Goal: Information Seeking & Learning: Learn about a topic

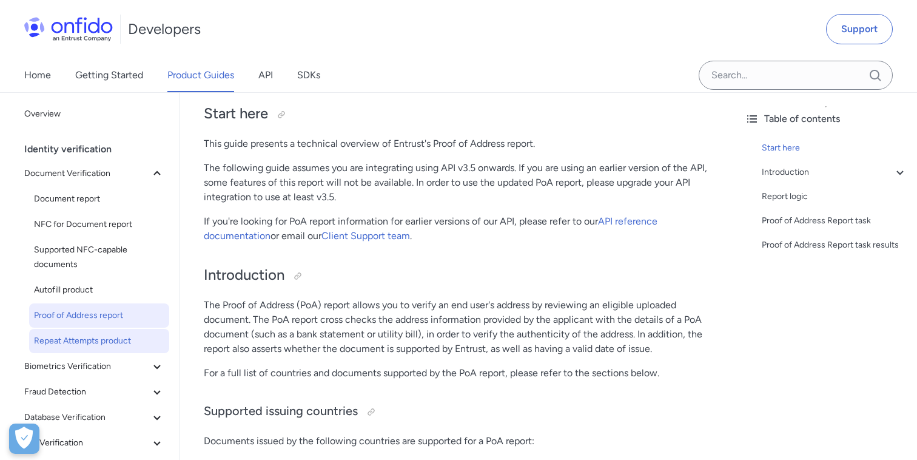
click at [89, 339] on span "Repeat Attempts product" at bounding box center [99, 341] width 130 height 15
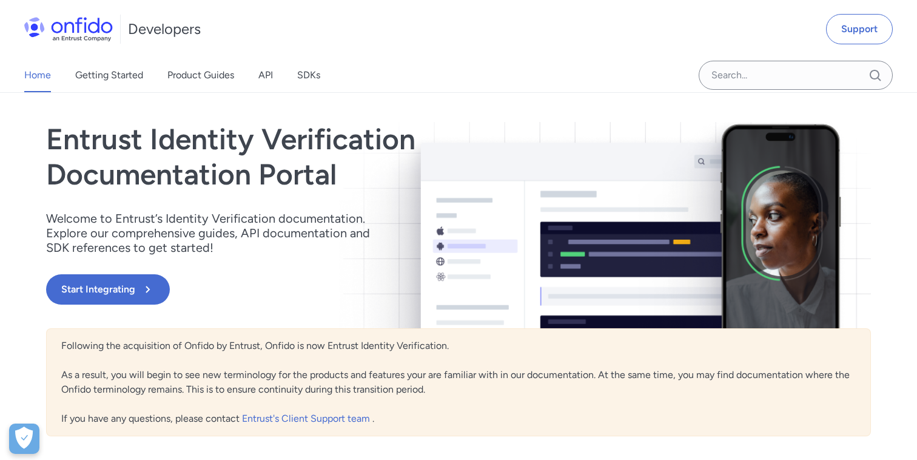
click at [350, 163] on h1 "Entrust Identity Verification Documentation Portal" at bounding box center [335, 157] width 578 height 70
click at [204, 85] on link "Product Guides" at bounding box center [200, 75] width 67 height 34
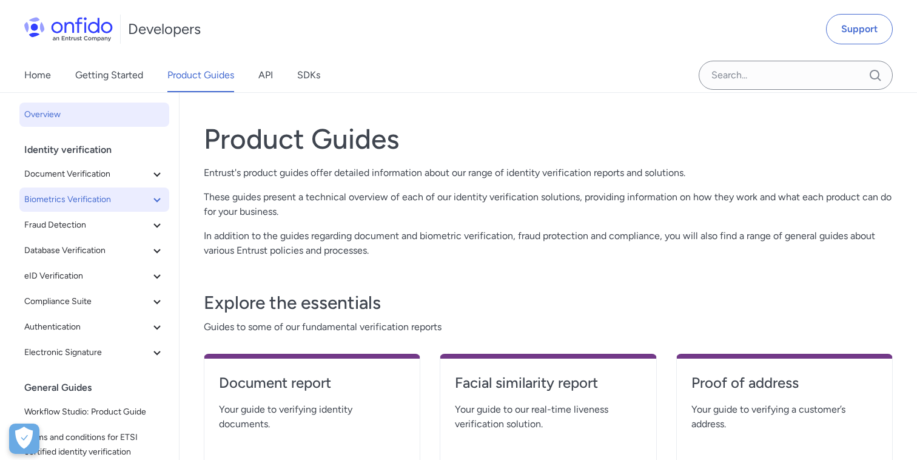
click at [160, 192] on icon at bounding box center [157, 199] width 15 height 15
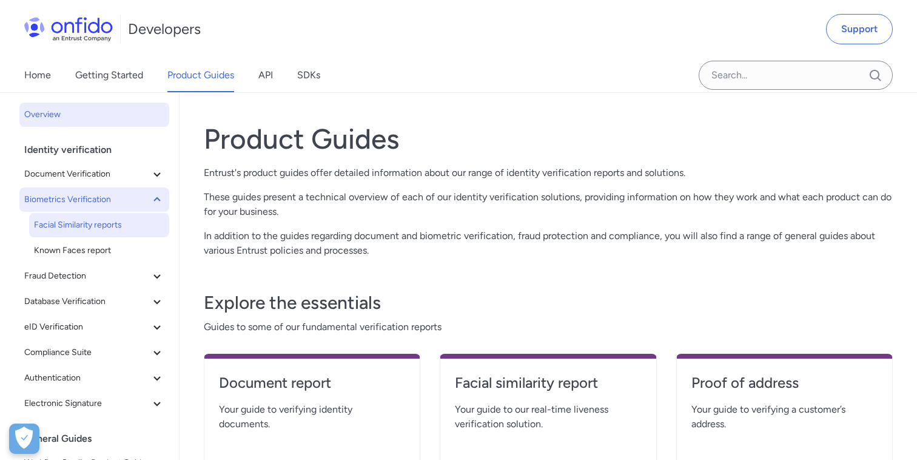
click at [98, 226] on span "Facial Similarity reports" at bounding box center [99, 225] width 130 height 15
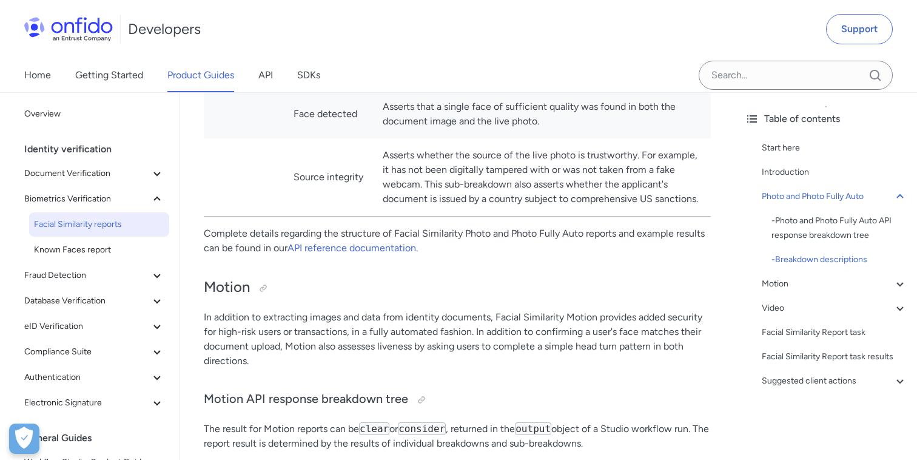
scroll to position [1269, 0]
click at [41, 62] on link "Home" at bounding box center [37, 75] width 27 height 34
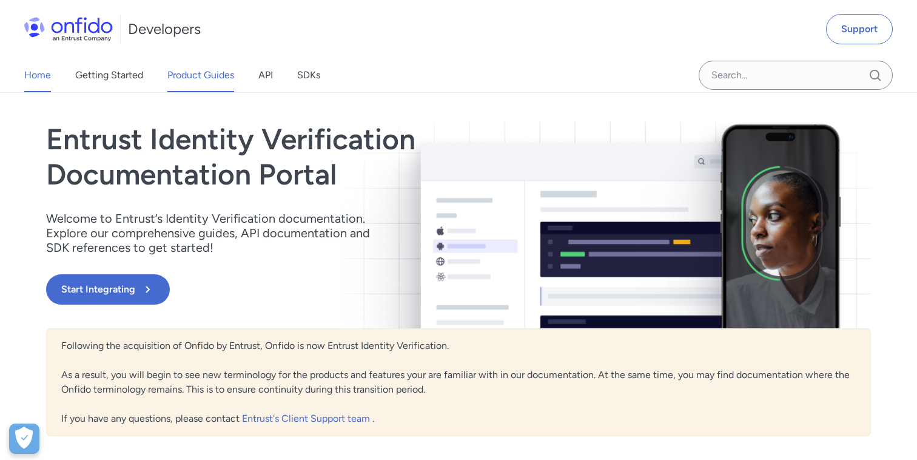
click at [220, 71] on link "Product Guides" at bounding box center [200, 75] width 67 height 34
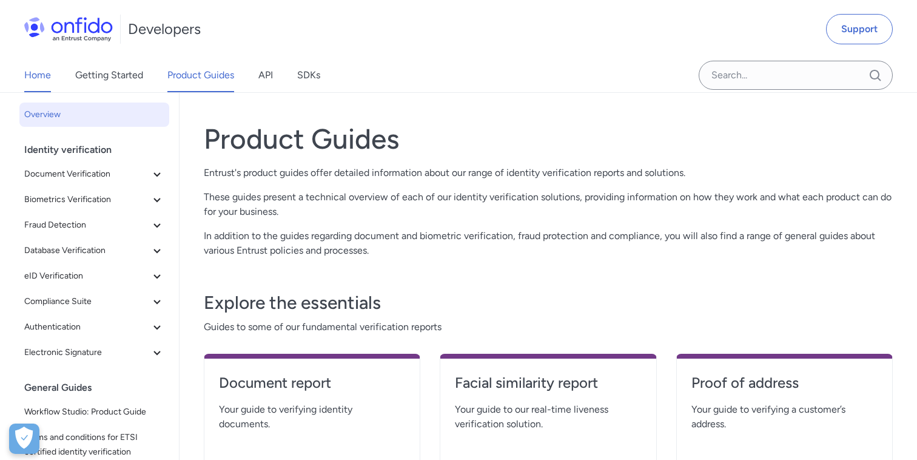
click at [38, 79] on link "Home" at bounding box center [37, 75] width 27 height 34
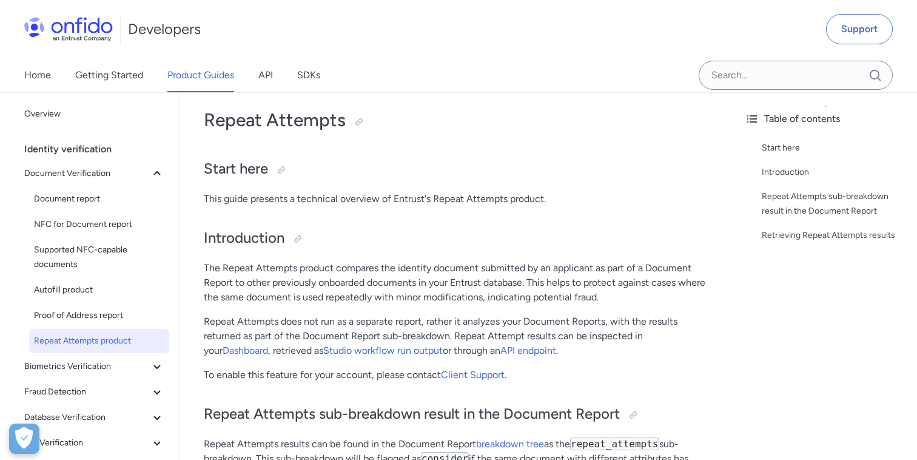
scroll to position [18, 0]
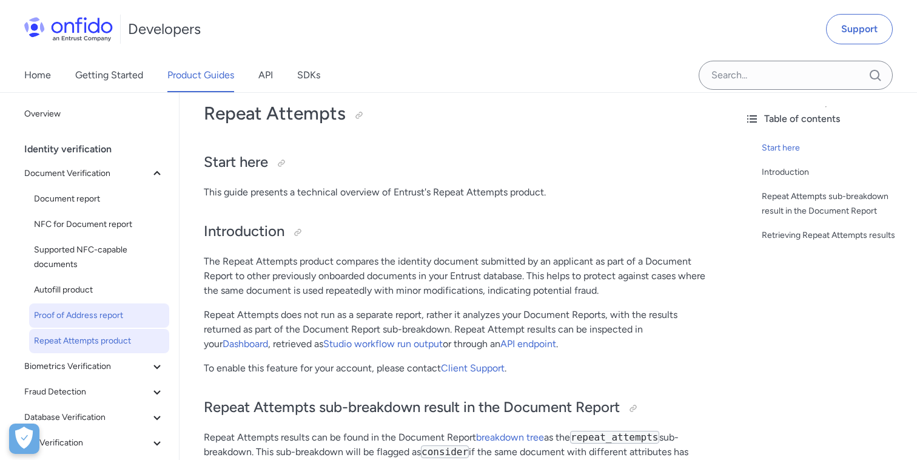
click at [123, 309] on span "Proof of Address report" at bounding box center [99, 315] width 130 height 15
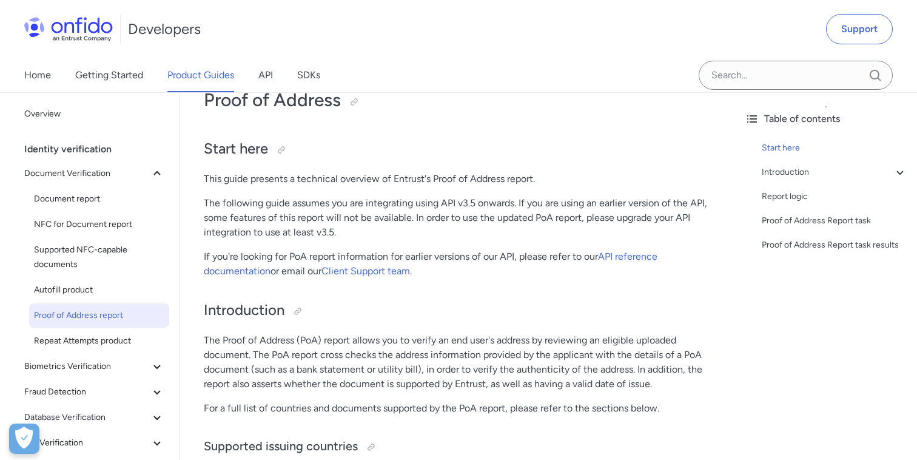
scroll to position [34, 0]
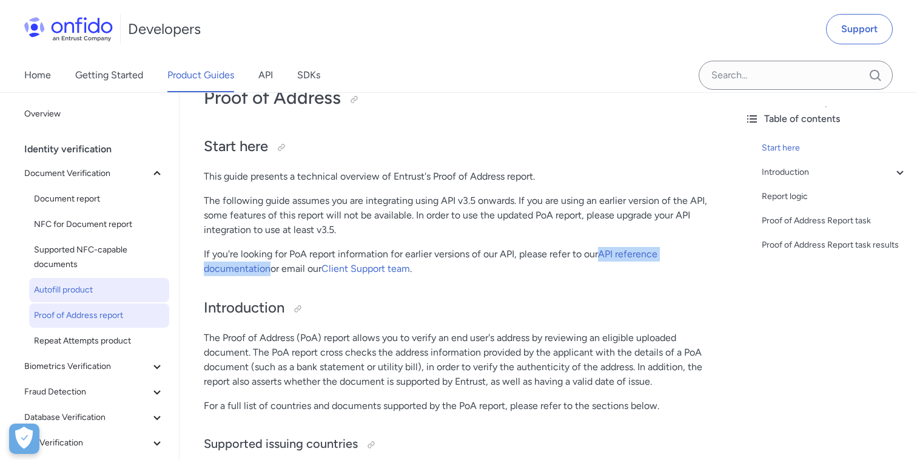
click at [105, 288] on span "Autofill product" at bounding box center [99, 290] width 130 height 15
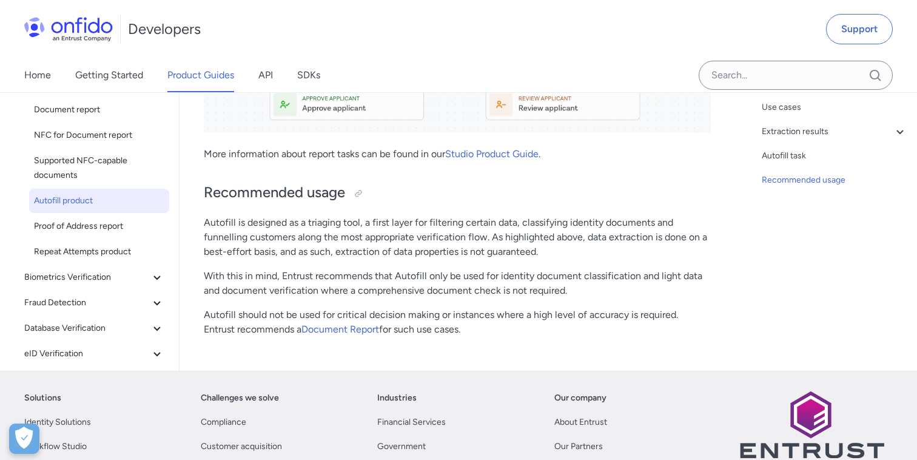
scroll to position [2051, 0]
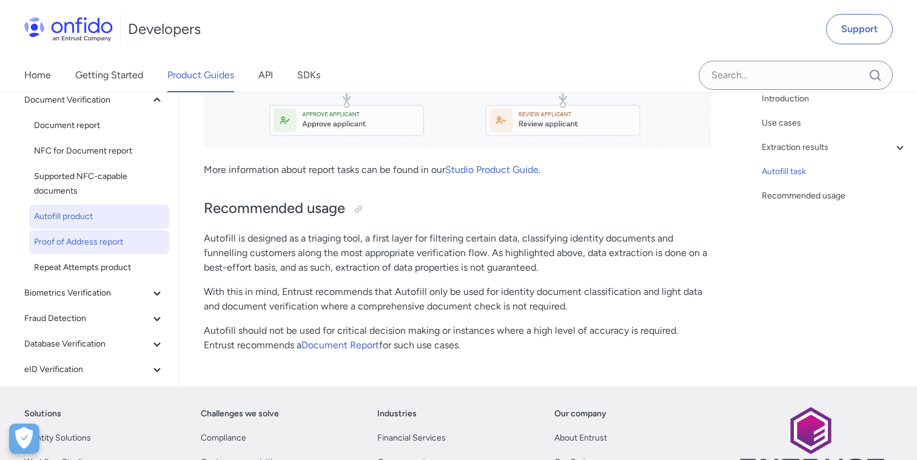
click at [114, 248] on span "Proof of Address report" at bounding box center [99, 242] width 130 height 15
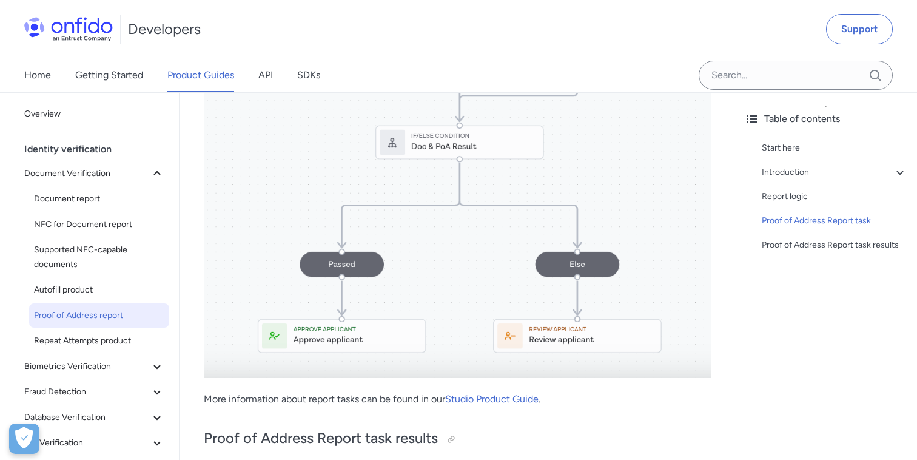
scroll to position [3593, 0]
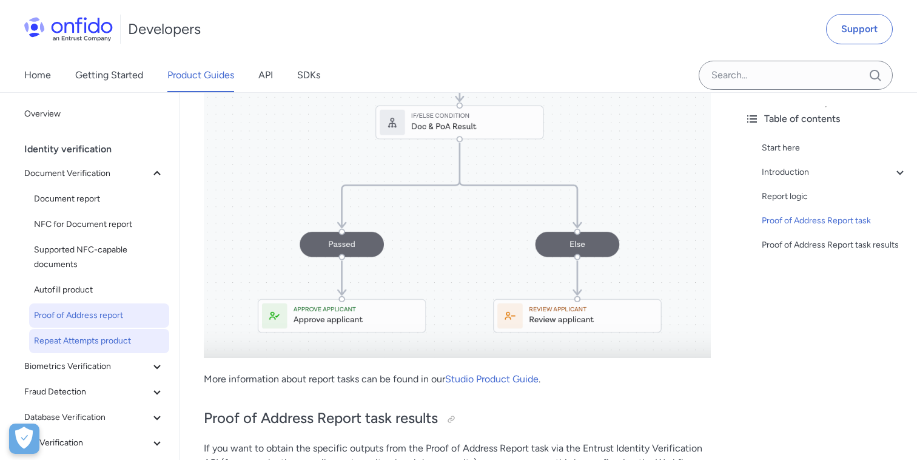
click at [119, 334] on span "Repeat Attempts product" at bounding box center [99, 341] width 130 height 15
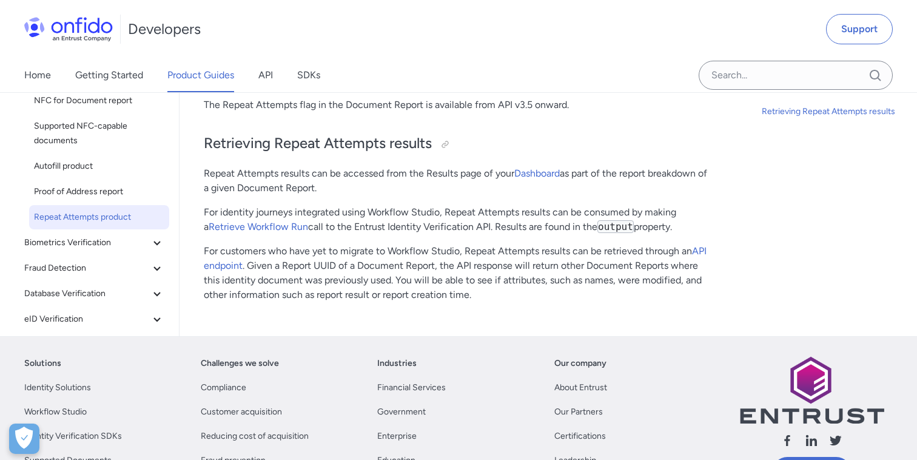
scroll to position [434, 0]
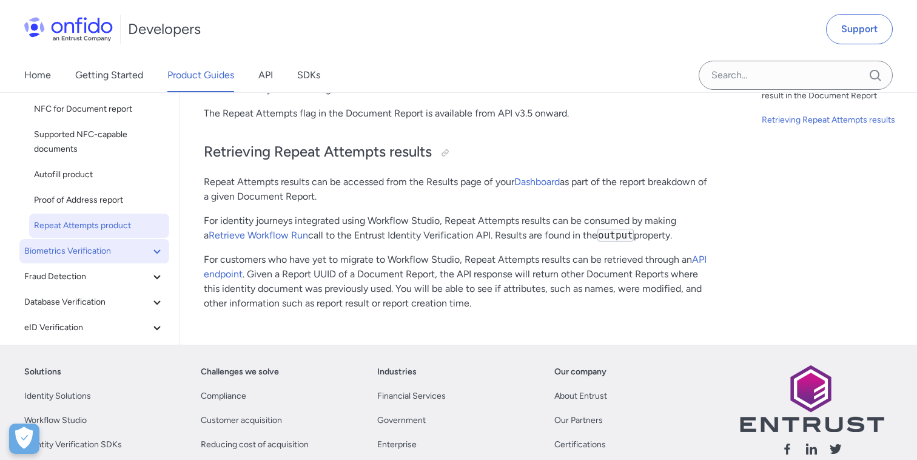
click at [157, 255] on icon at bounding box center [157, 251] width 15 height 15
click at [118, 275] on span "Facial Similarity reports" at bounding box center [99, 276] width 130 height 15
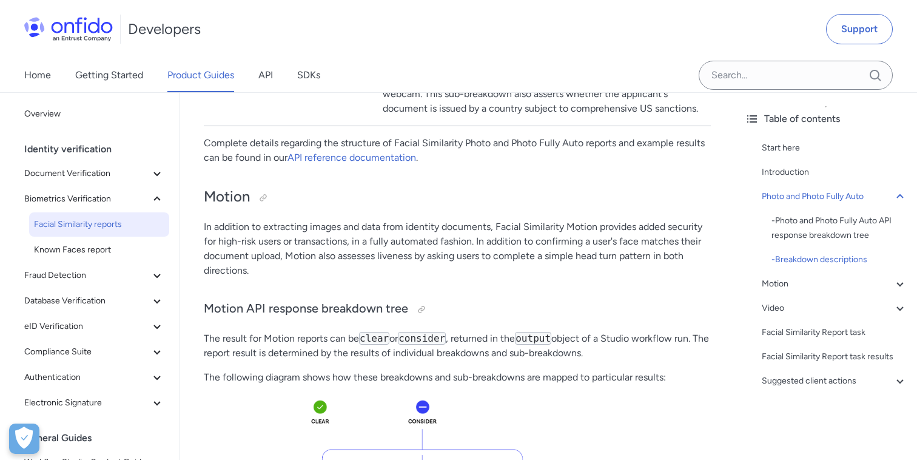
scroll to position [1343, 0]
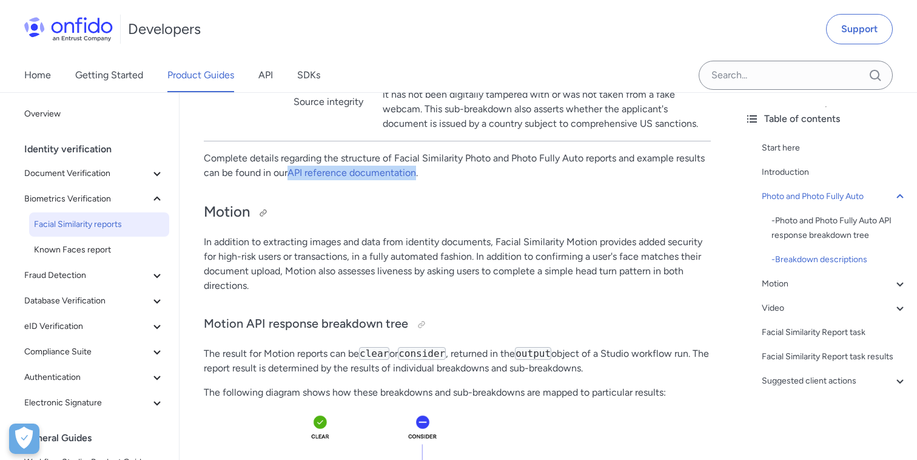
click at [338, 219] on h2 "Motion" at bounding box center [457, 212] width 507 height 21
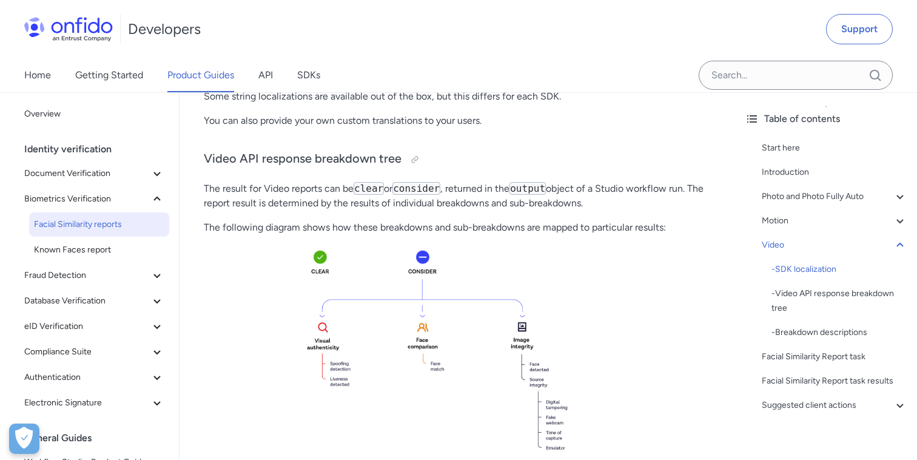
scroll to position [3739, 0]
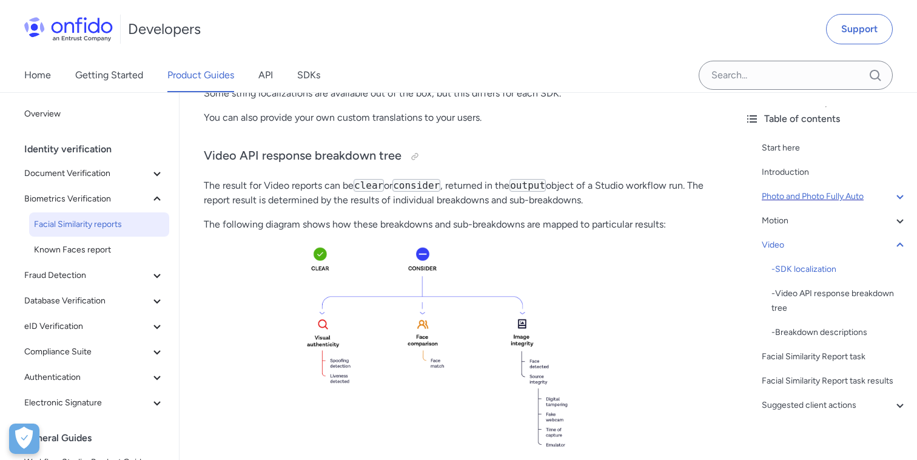
click at [903, 197] on icon at bounding box center [900, 196] width 15 height 15
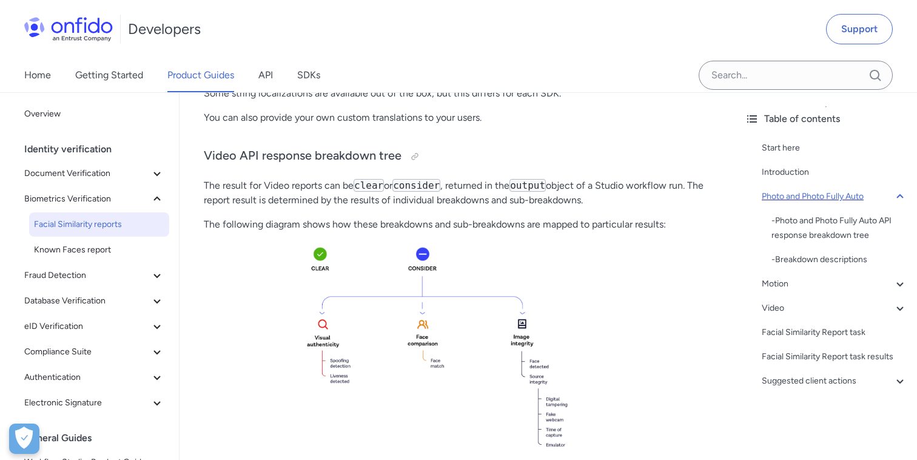
scroll to position [260, 0]
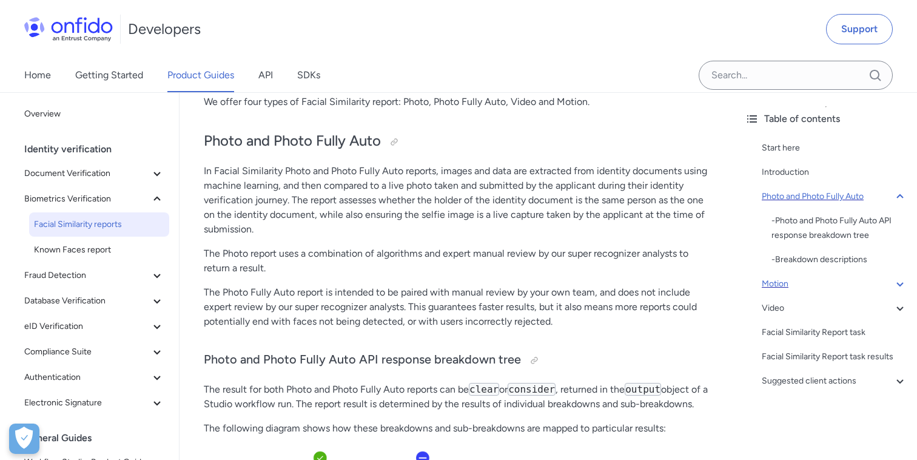
click at [900, 279] on icon at bounding box center [900, 284] width 15 height 15
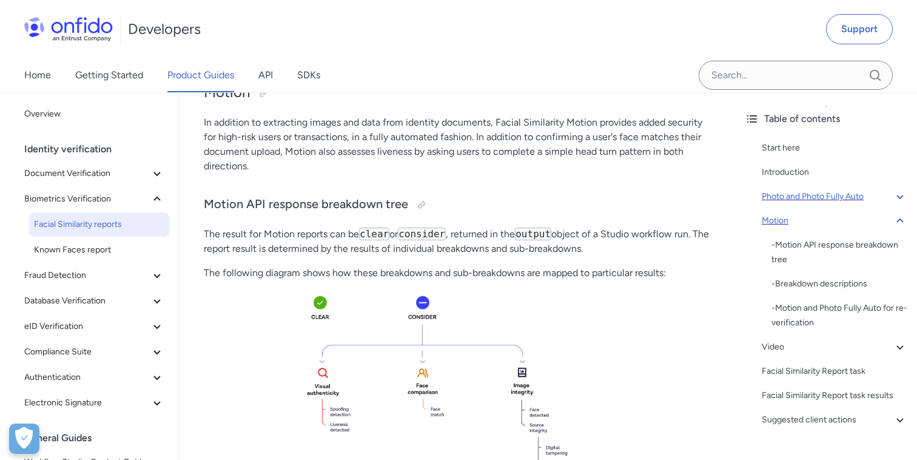
scroll to position [1467, 0]
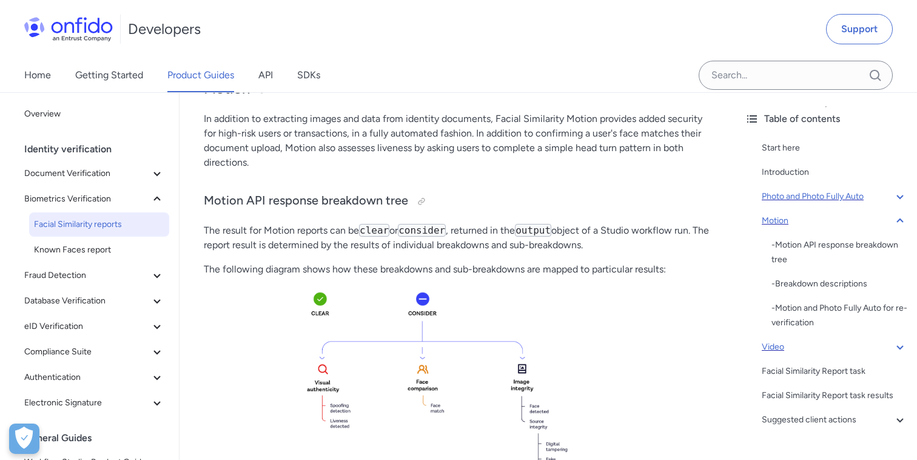
click at [775, 346] on div "Video" at bounding box center [835, 347] width 146 height 15
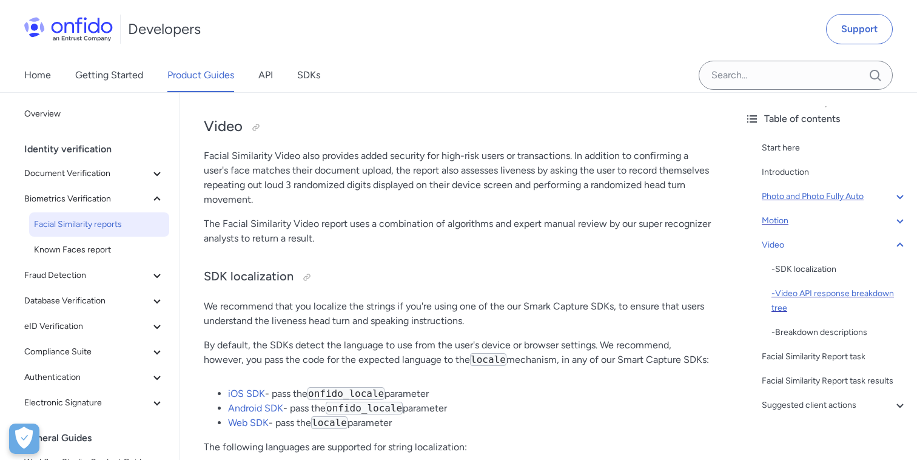
click at [792, 288] on div "- Video API response breakdown tree" at bounding box center [840, 300] width 136 height 29
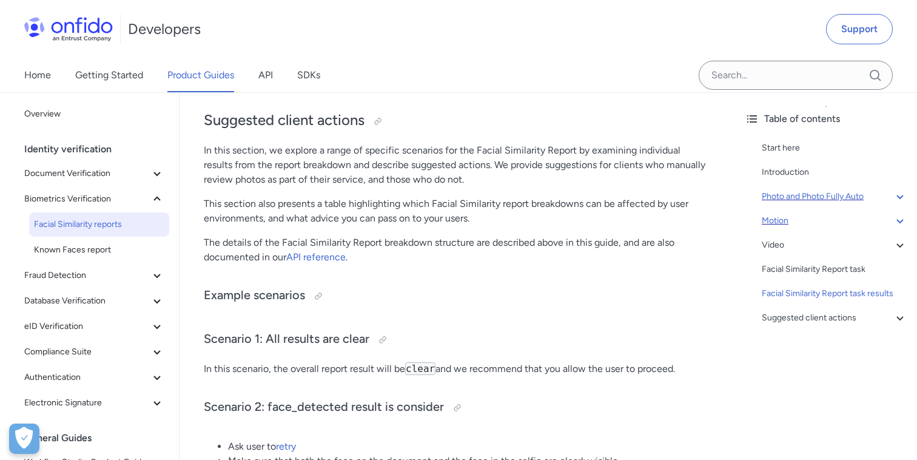
scroll to position [5679, 0]
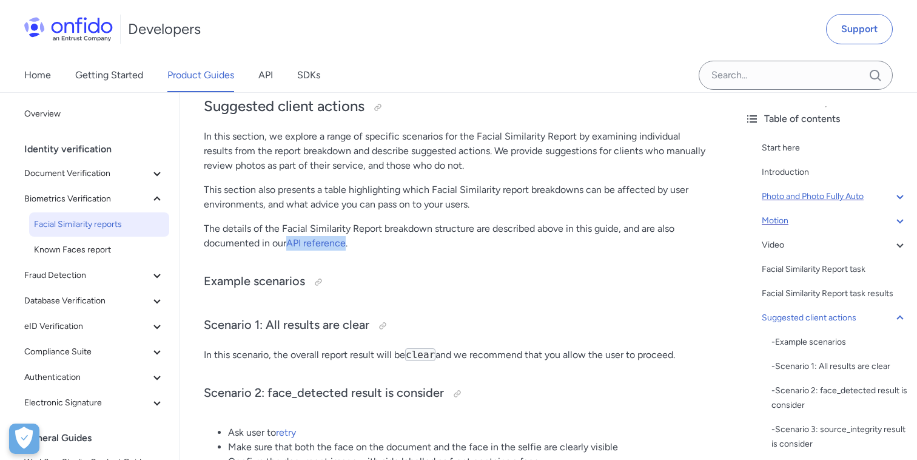
click at [418, 251] on p "The details of the Facial Similarity Report breakdown structure are described a…" at bounding box center [457, 235] width 507 height 29
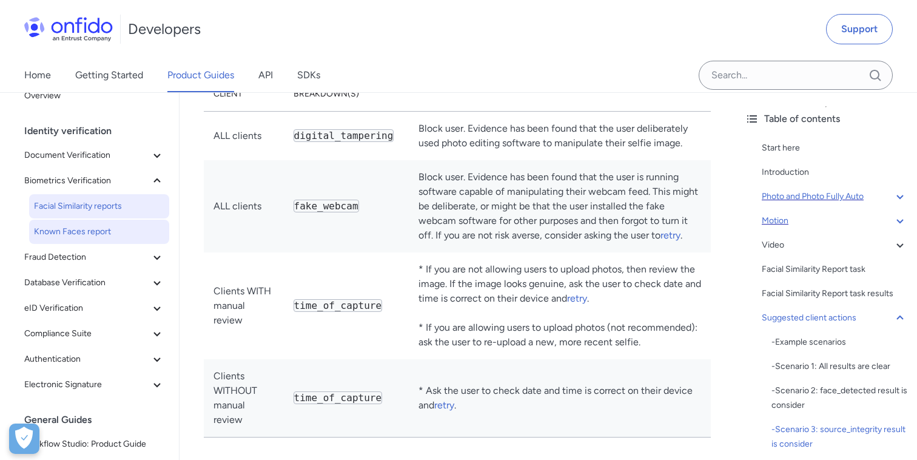
scroll to position [33, 0]
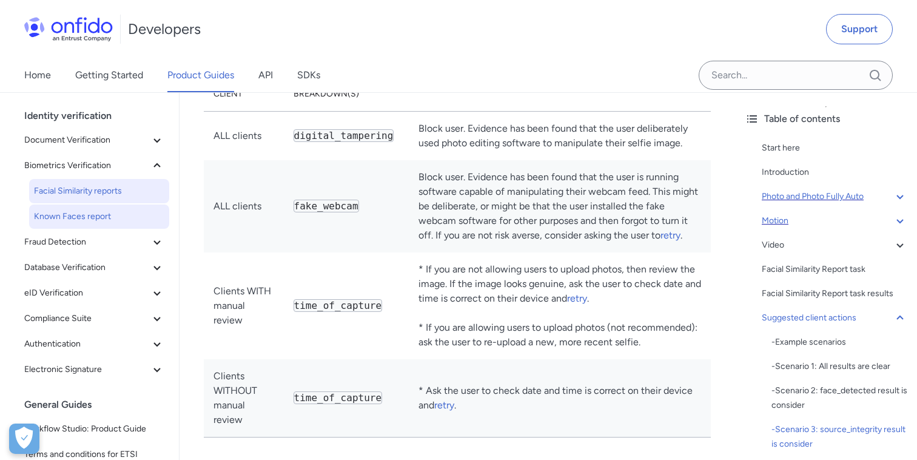
click at [101, 216] on span "Known Faces report" at bounding box center [99, 216] width 130 height 15
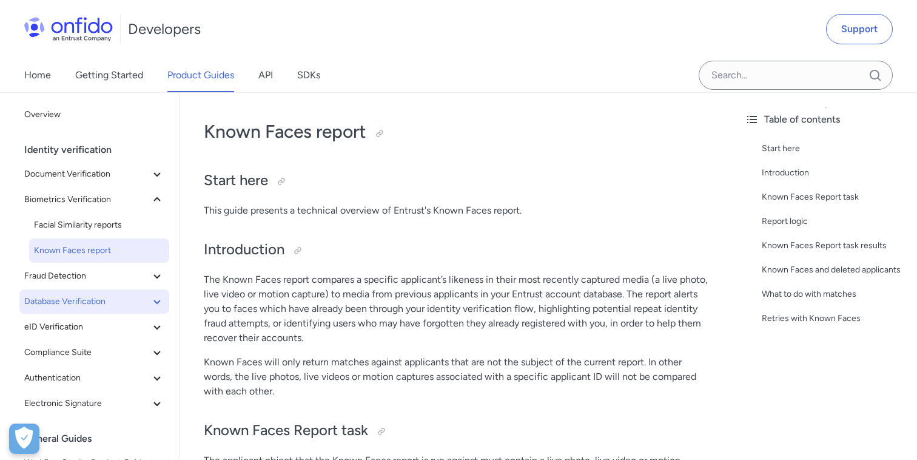
click at [157, 305] on icon at bounding box center [157, 301] width 15 height 15
click at [157, 329] on icon at bounding box center [157, 327] width 15 height 15
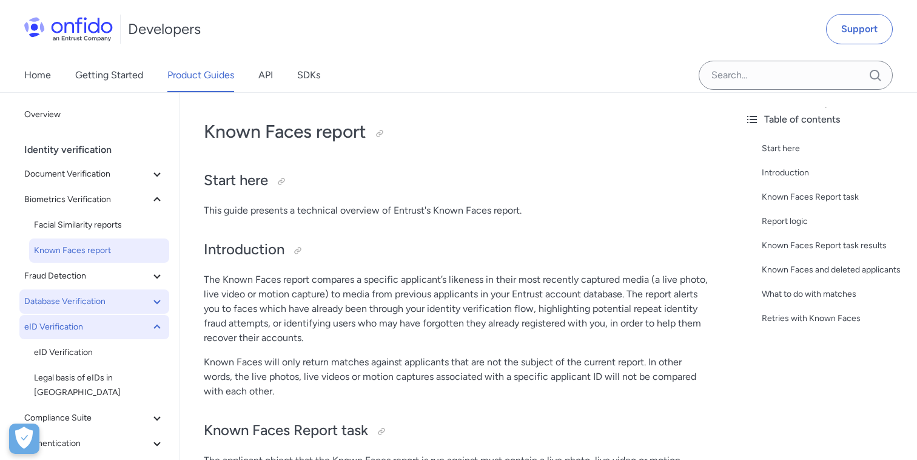
click at [157, 329] on icon at bounding box center [157, 327] width 15 height 15
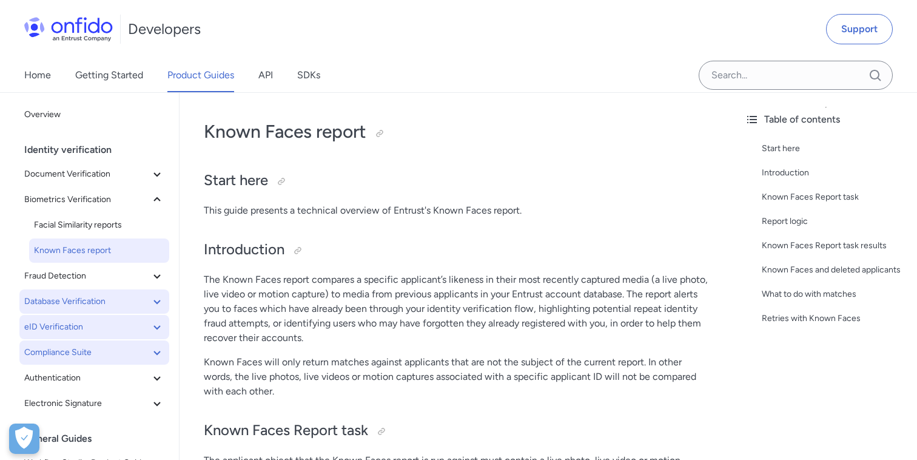
click at [157, 346] on icon at bounding box center [157, 352] width 15 height 15
click at [158, 277] on icon at bounding box center [157, 276] width 15 height 15
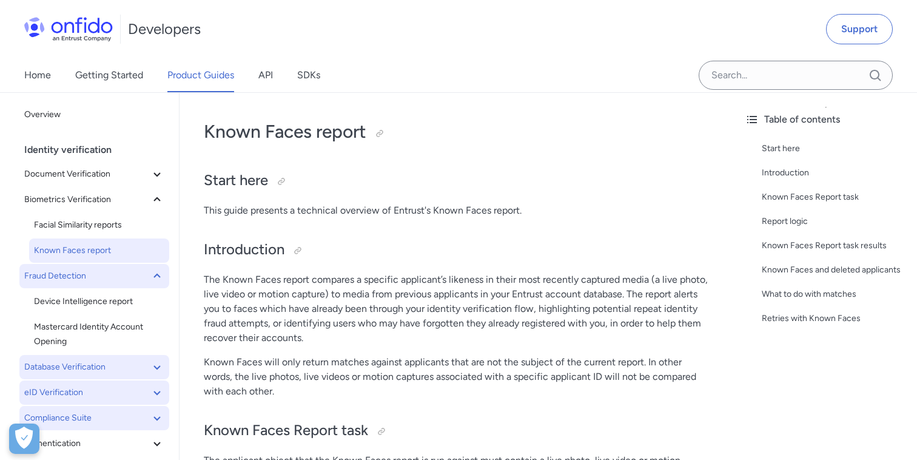
click at [158, 277] on icon at bounding box center [157, 276] width 15 height 15
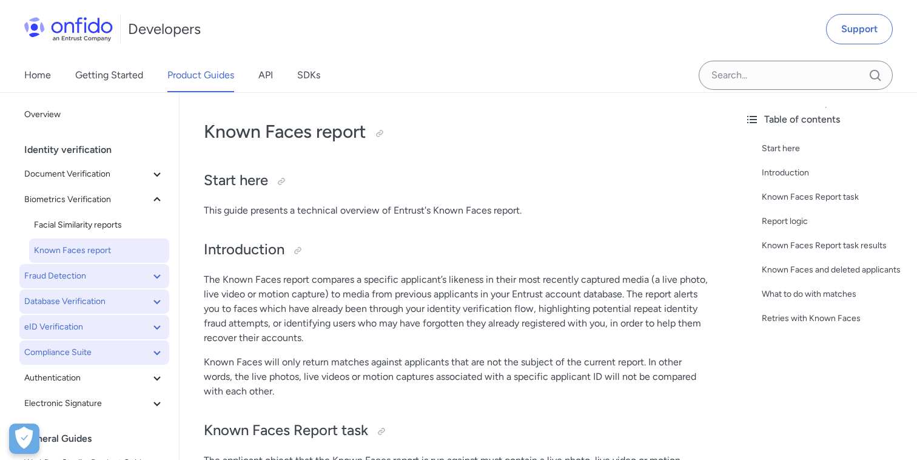
click at [158, 277] on icon at bounding box center [157, 276] width 15 height 15
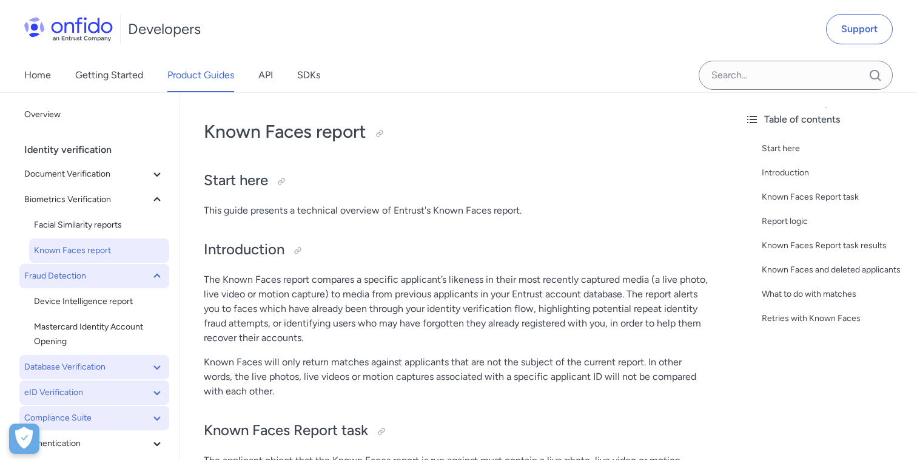
click at [158, 277] on icon at bounding box center [157, 276] width 15 height 15
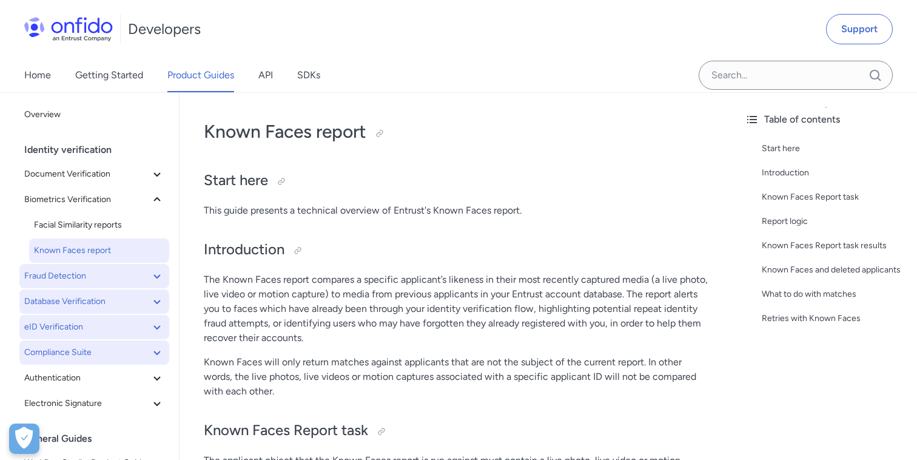
click at [158, 277] on icon at bounding box center [157, 276] width 15 height 15
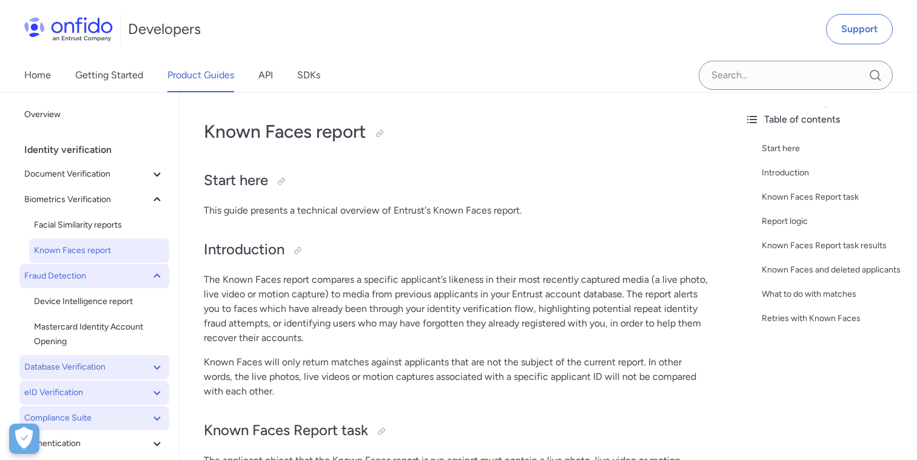
click at [158, 277] on icon at bounding box center [157, 276] width 15 height 15
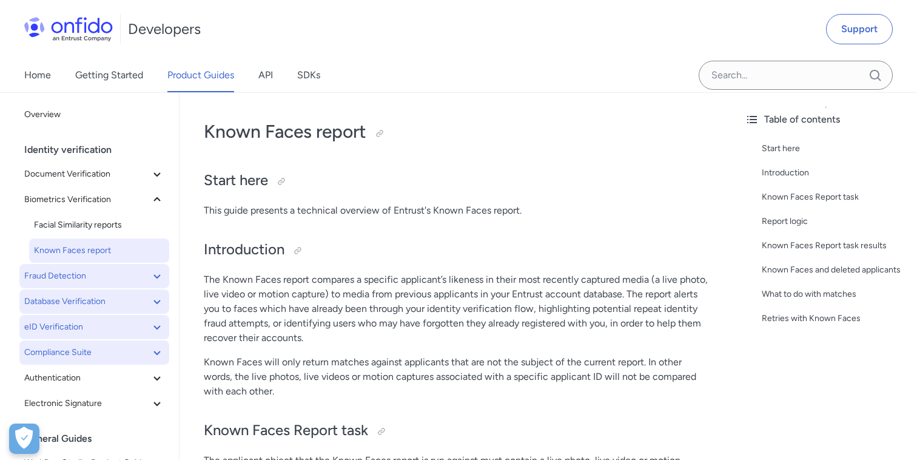
click at [104, 246] on span "Known Faces report" at bounding box center [99, 250] width 130 height 15
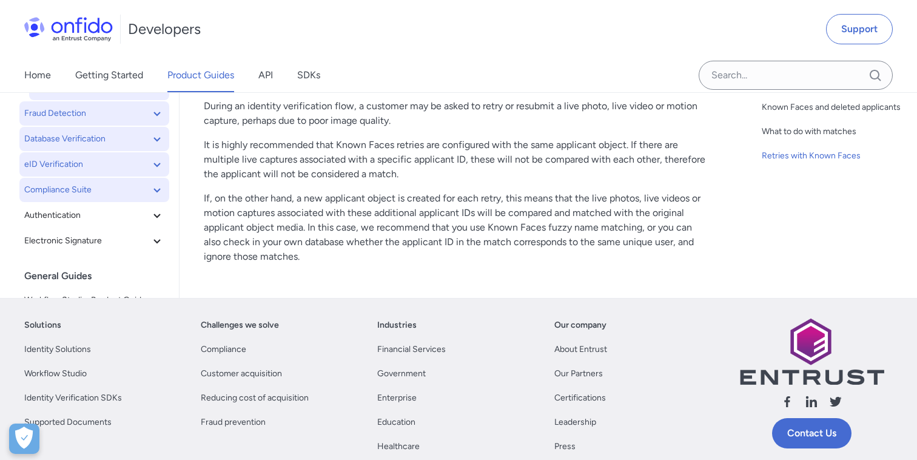
scroll to position [2206, 0]
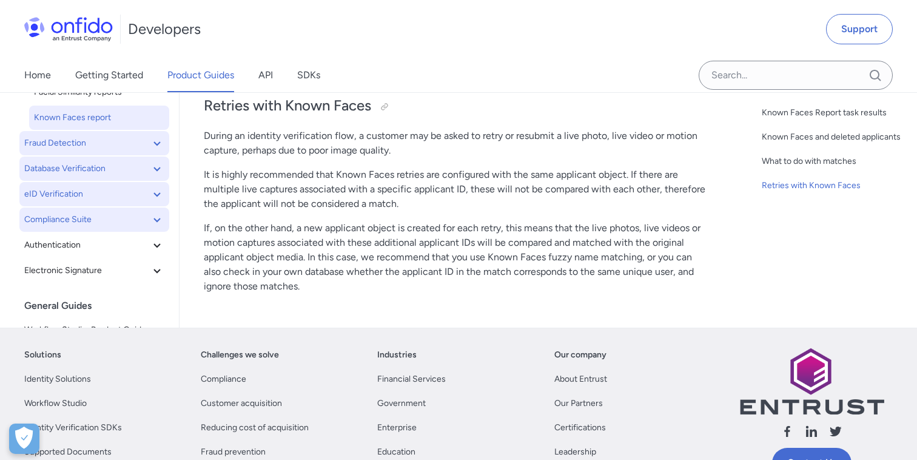
click at [157, 146] on icon at bounding box center [157, 143] width 7 height 4
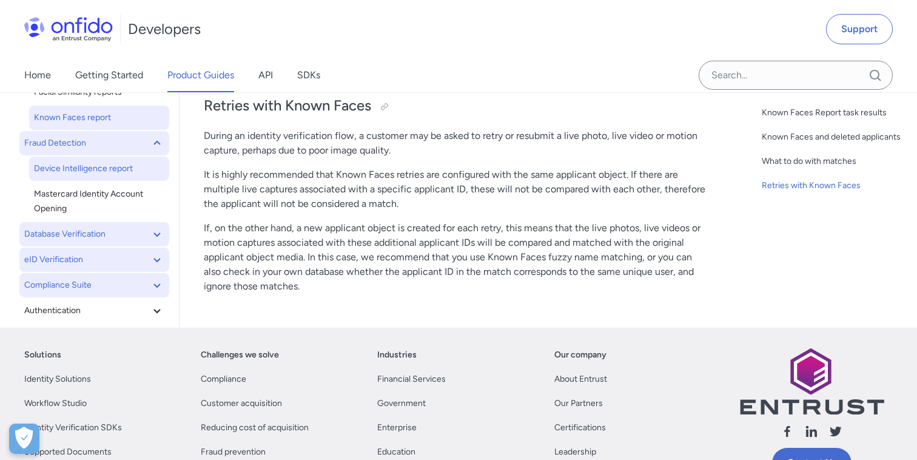
click at [98, 176] on span "Device Intelligence report" at bounding box center [99, 168] width 130 height 15
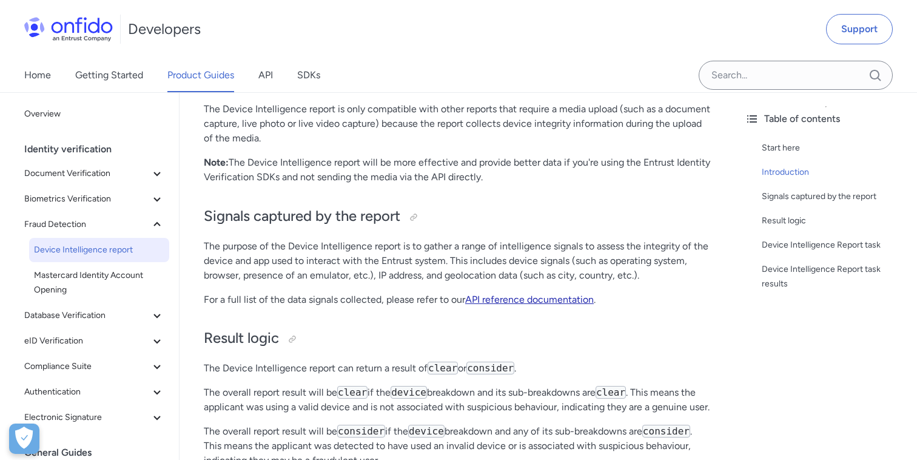
scroll to position [272, 0]
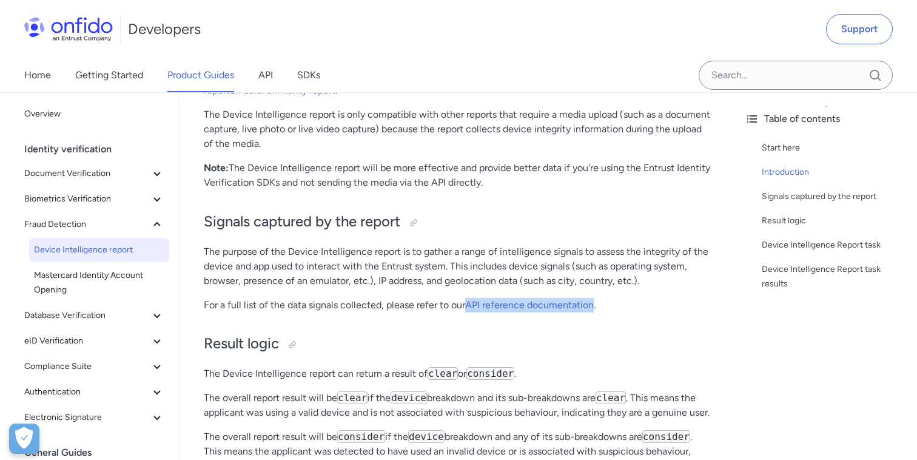
click at [399, 271] on p "The purpose of the Device Intelligence report is to gather a range of intellige…" at bounding box center [457, 267] width 507 height 44
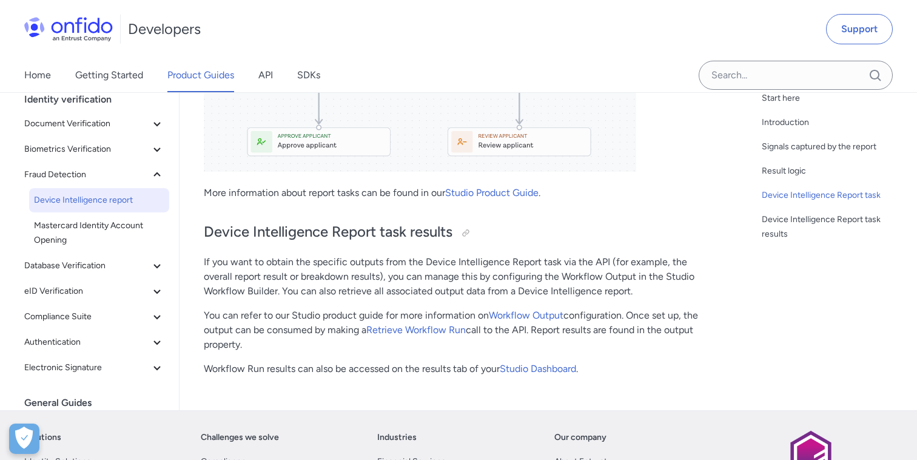
scroll to position [1365, 0]
click at [146, 264] on span "Database Verification" at bounding box center [87, 265] width 126 height 15
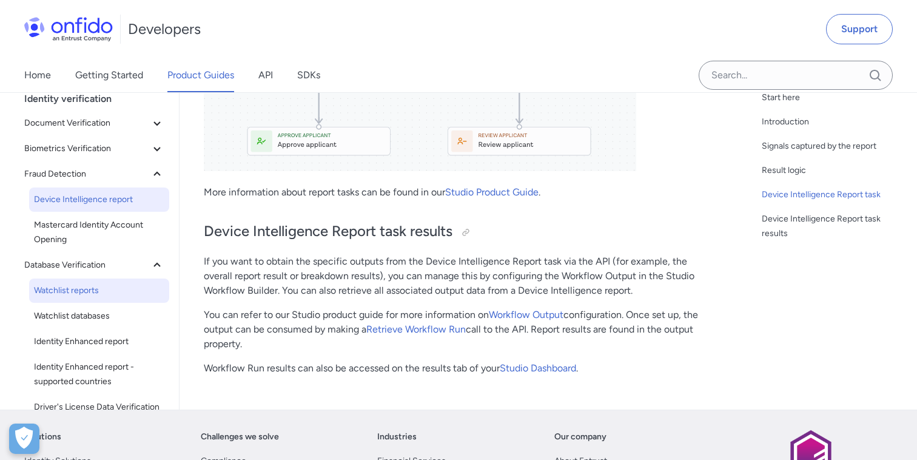
click at [121, 290] on span "Watchlist reports" at bounding box center [99, 290] width 130 height 15
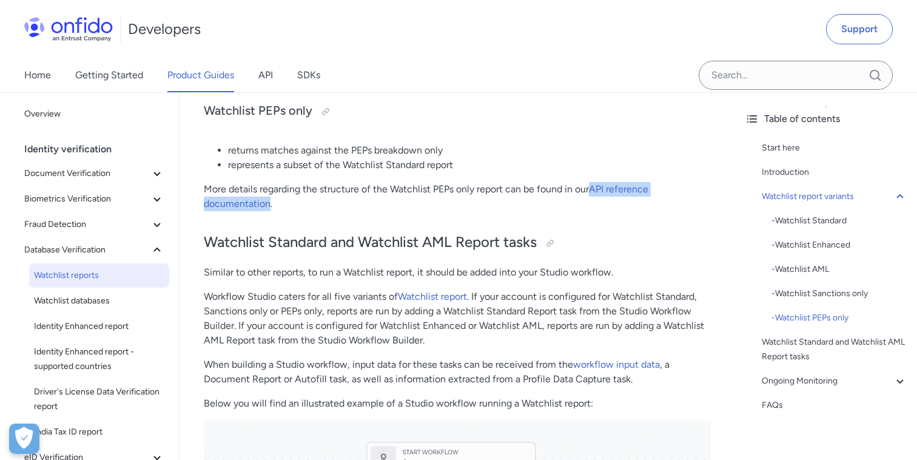
scroll to position [1053, 0]
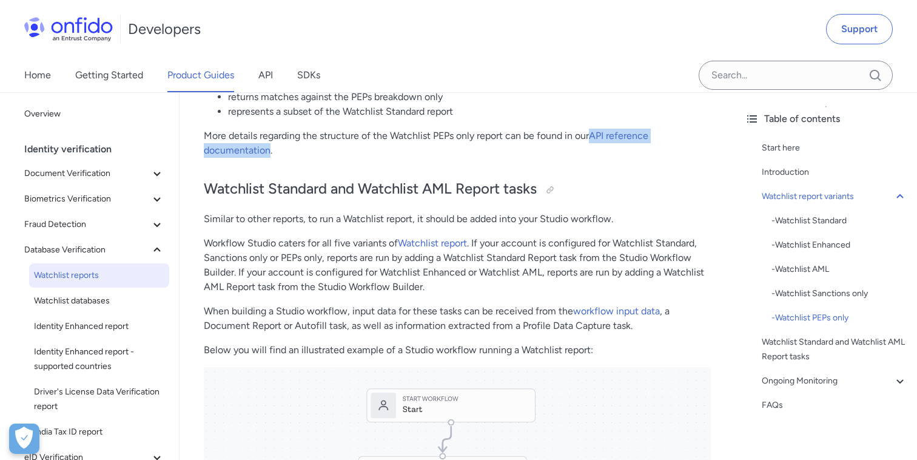
click at [329, 137] on p "More details regarding the structure of the Watchlist PEPs only report can be f…" at bounding box center [457, 143] width 507 height 29
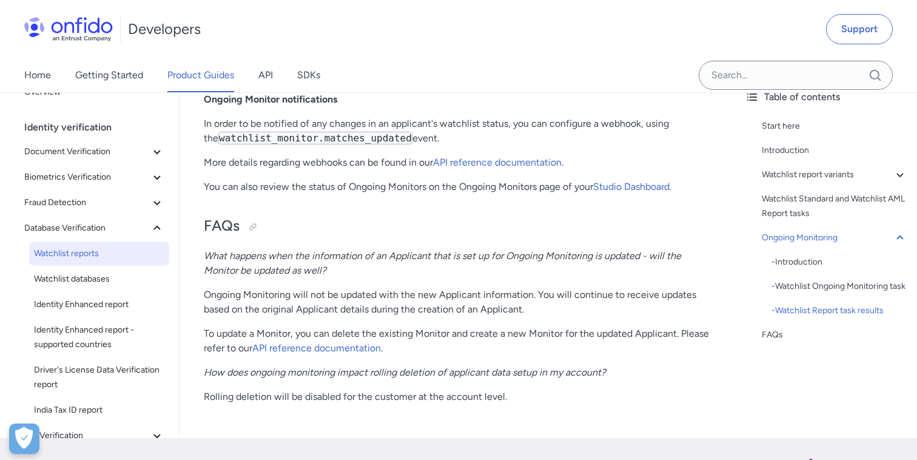
scroll to position [3088, 0]
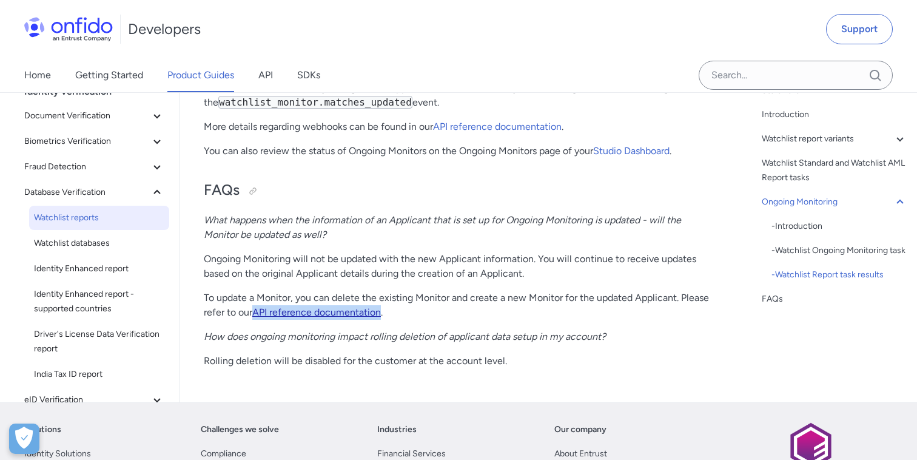
click at [318, 312] on link "API reference documentation" at bounding box center [316, 312] width 129 height 12
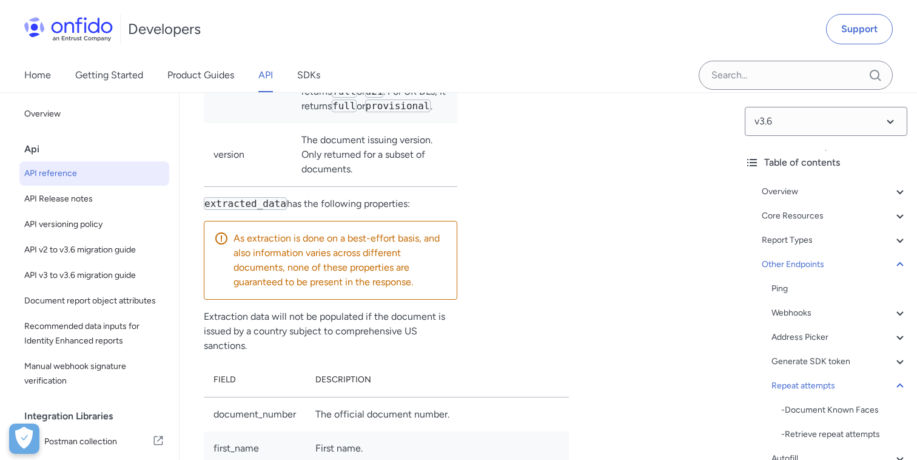
scroll to position [122322, 0]
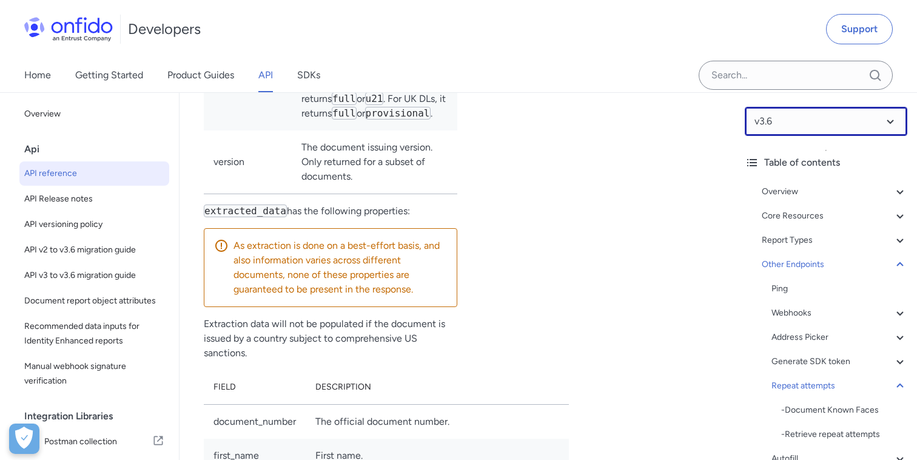
click at [890, 121] on select at bounding box center [826, 121] width 163 height 29
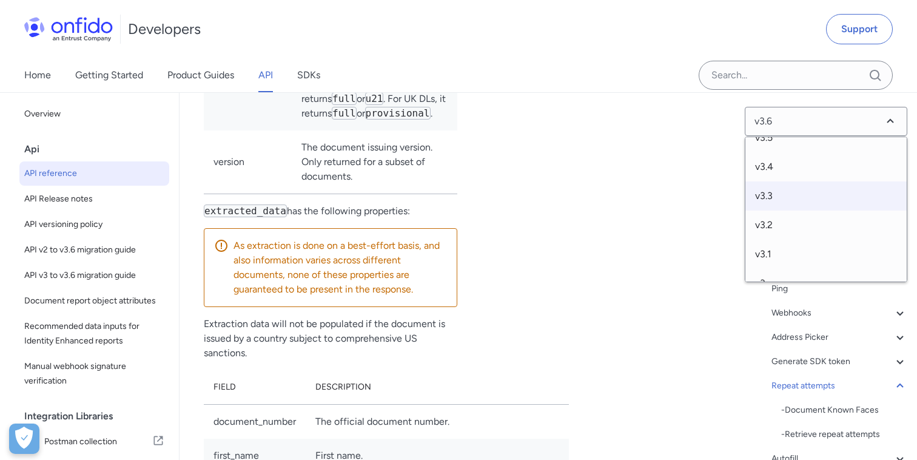
scroll to position [46, 0]
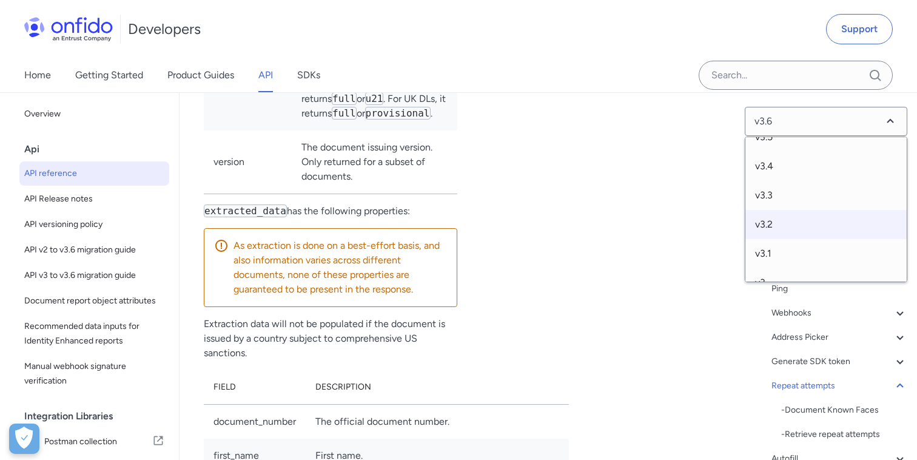
click at [784, 229] on span "v3.2" at bounding box center [826, 224] width 161 height 29
select select "3.2.0"
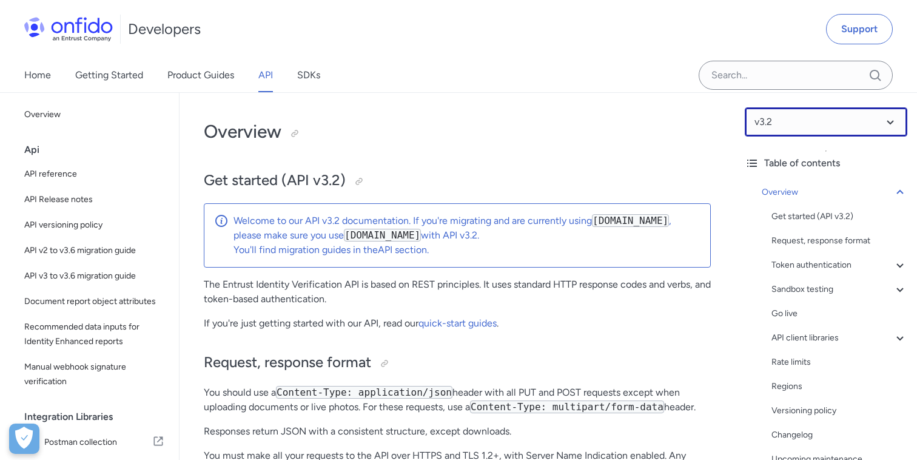
click at [883, 120] on select at bounding box center [826, 121] width 163 height 29
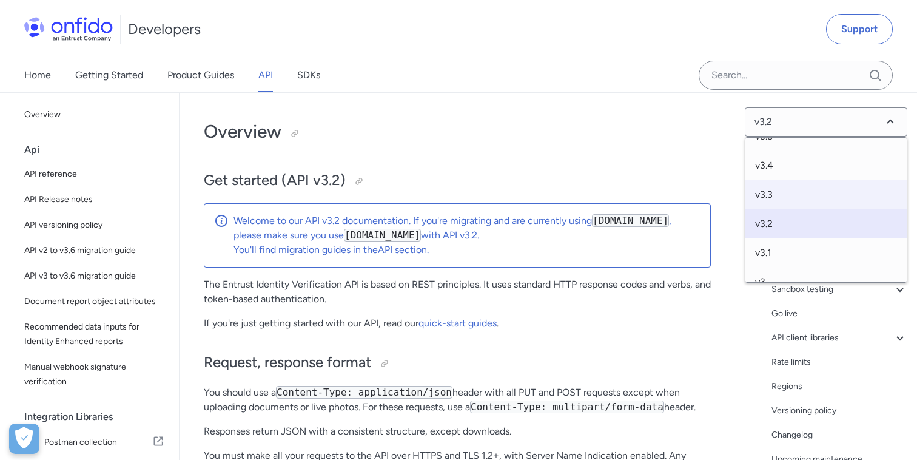
scroll to position [52, 0]
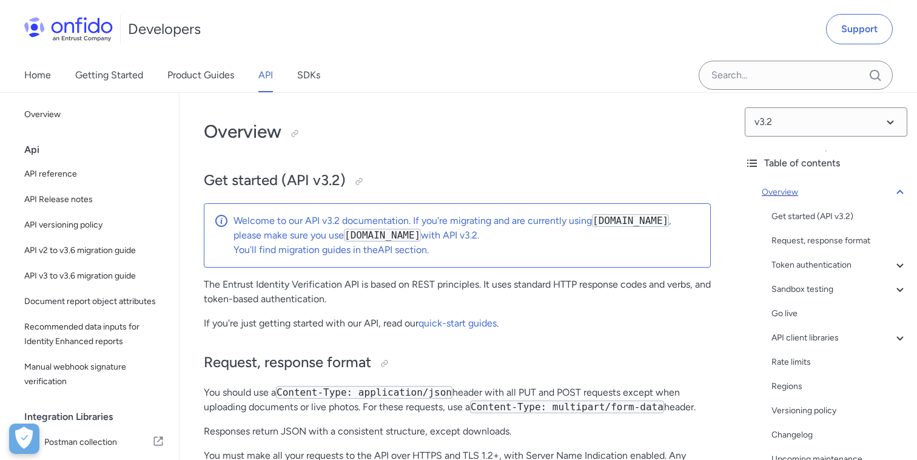
click at [898, 194] on icon at bounding box center [900, 192] width 15 height 15
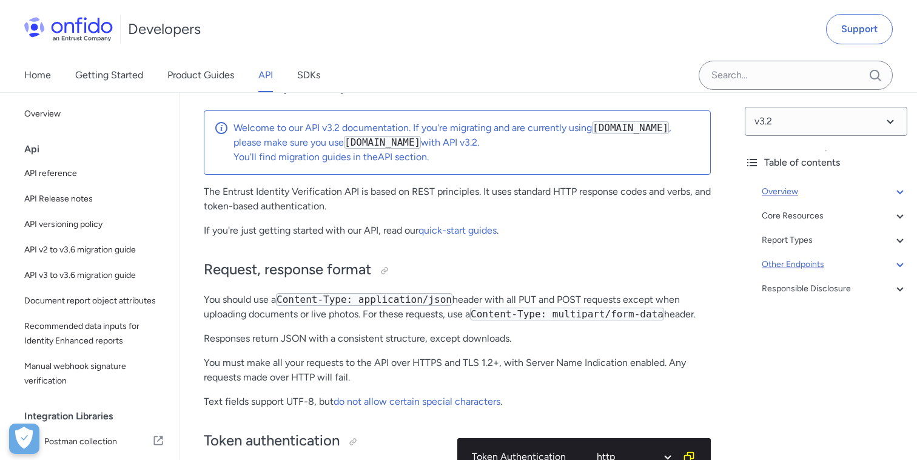
click at [898, 262] on icon at bounding box center [900, 264] width 15 height 15
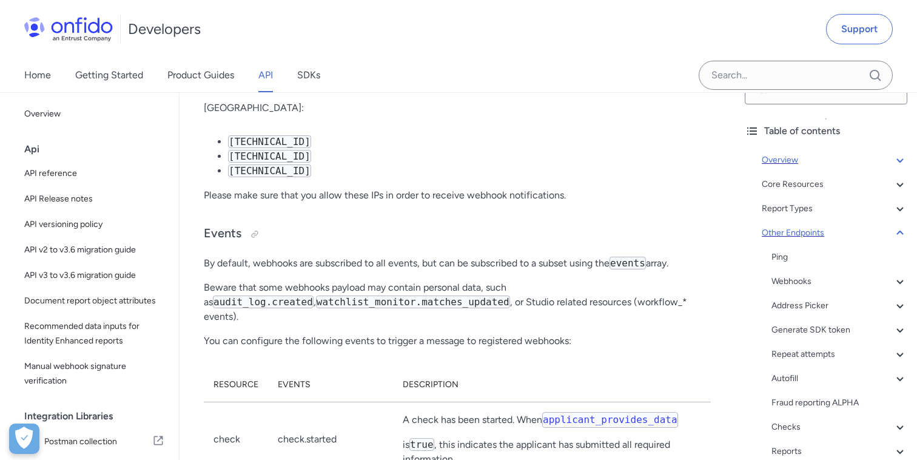
scroll to position [36, 0]
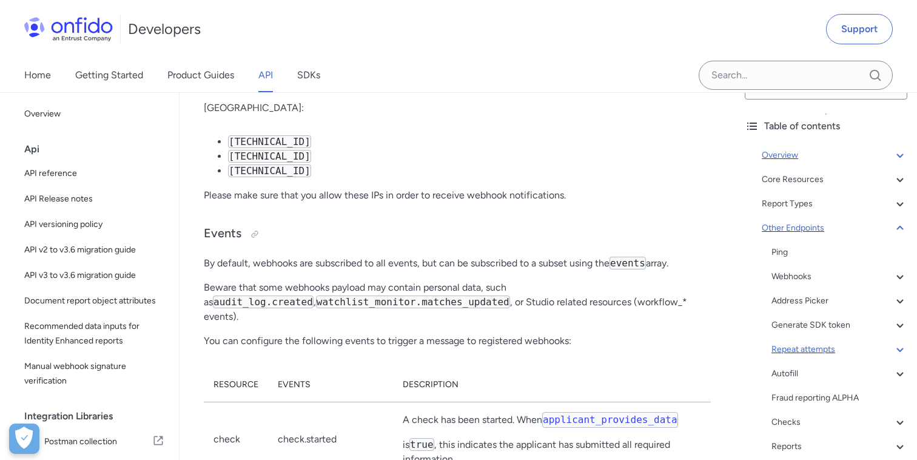
click at [803, 350] on div "Repeat attempts" at bounding box center [840, 349] width 136 height 15
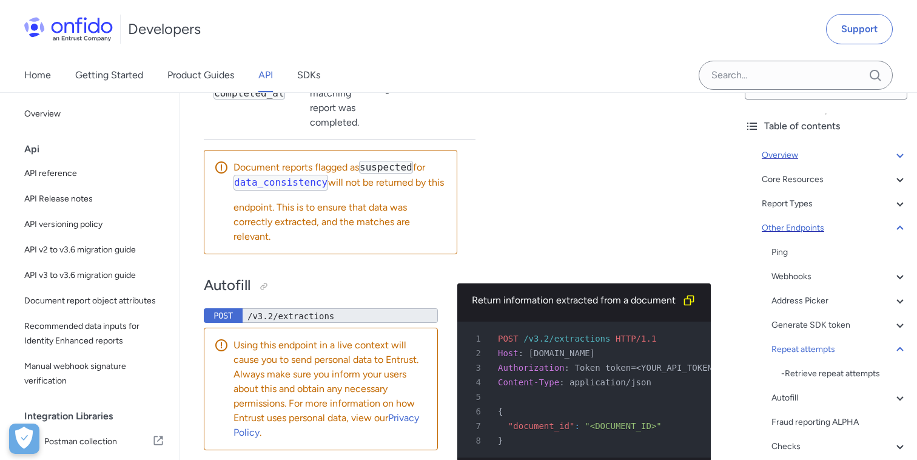
scroll to position [82991, 0]
click at [900, 205] on icon at bounding box center [900, 204] width 7 height 4
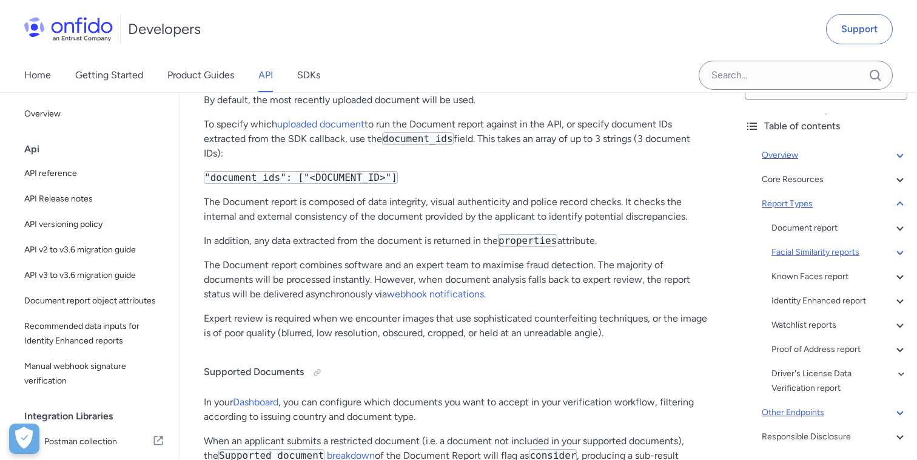
click at [832, 252] on div "Facial Similarity reports" at bounding box center [840, 252] width 136 height 15
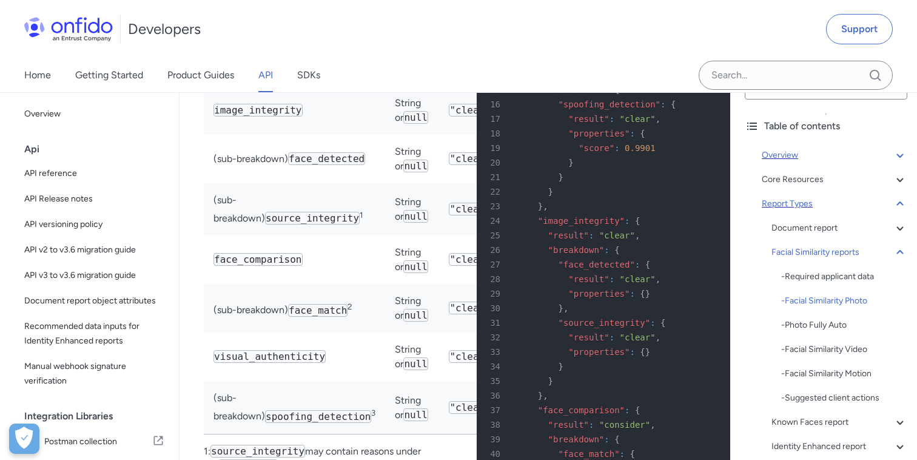
scroll to position [45273, 0]
click at [836, 299] on div "- Facial Similarity Photo" at bounding box center [845, 301] width 126 height 15
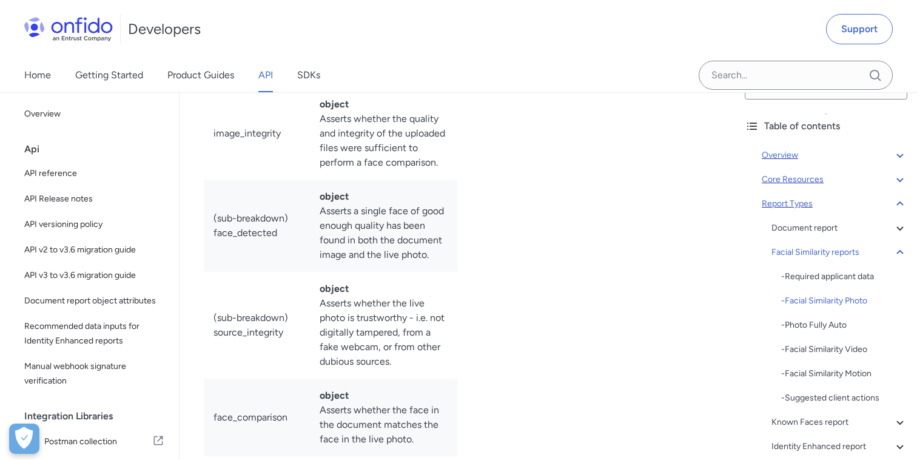
click at [896, 178] on icon at bounding box center [900, 179] width 15 height 15
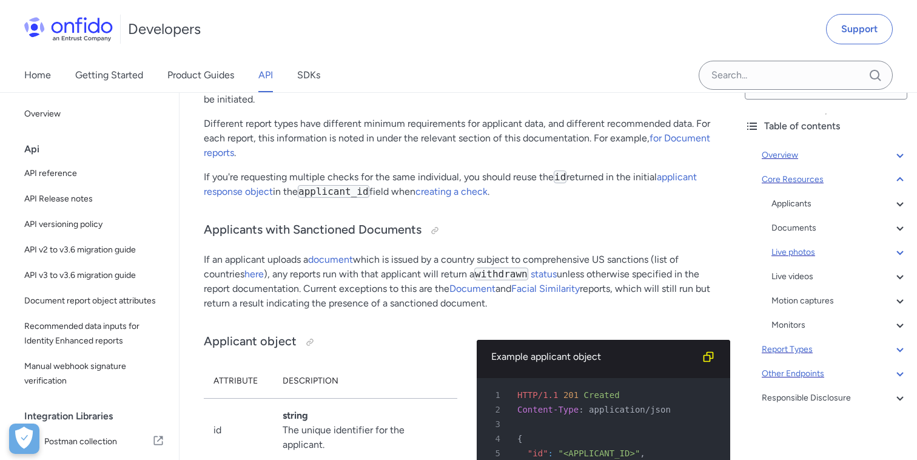
click at [795, 254] on div "Live photos" at bounding box center [840, 252] width 136 height 15
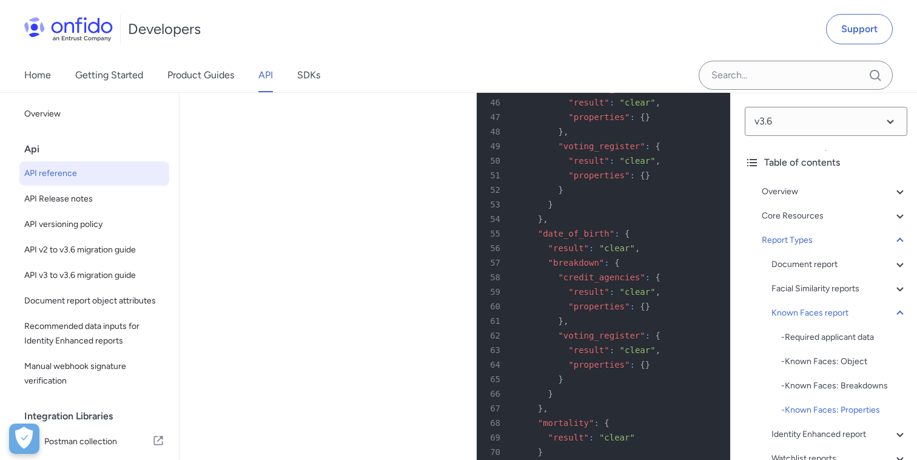
scroll to position [79551, 0]
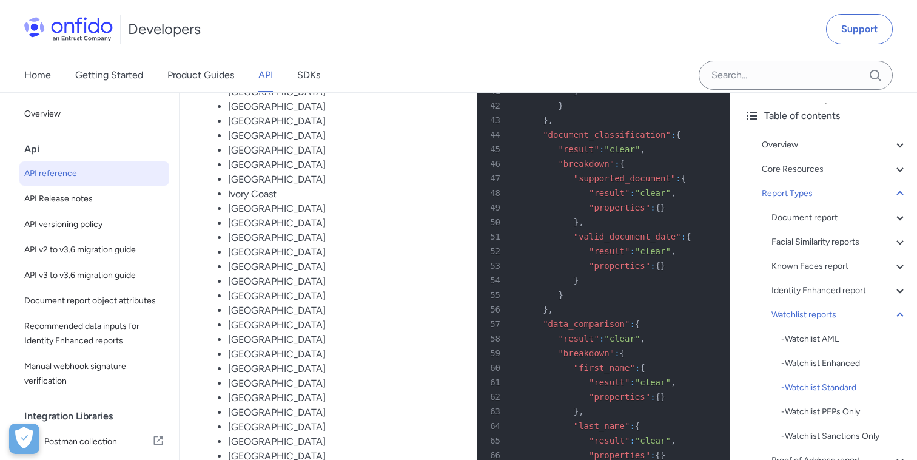
scroll to position [88682, 0]
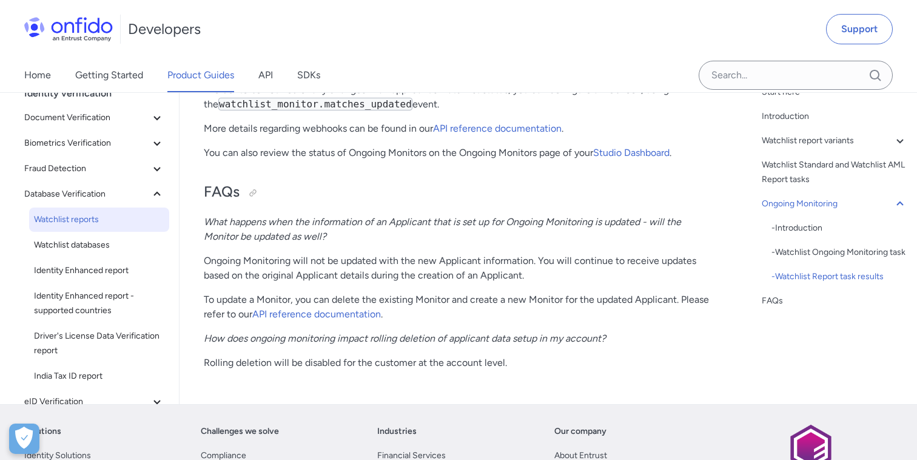
scroll to position [3086, 0]
click at [333, 315] on link "API reference documentation" at bounding box center [316, 314] width 129 height 12
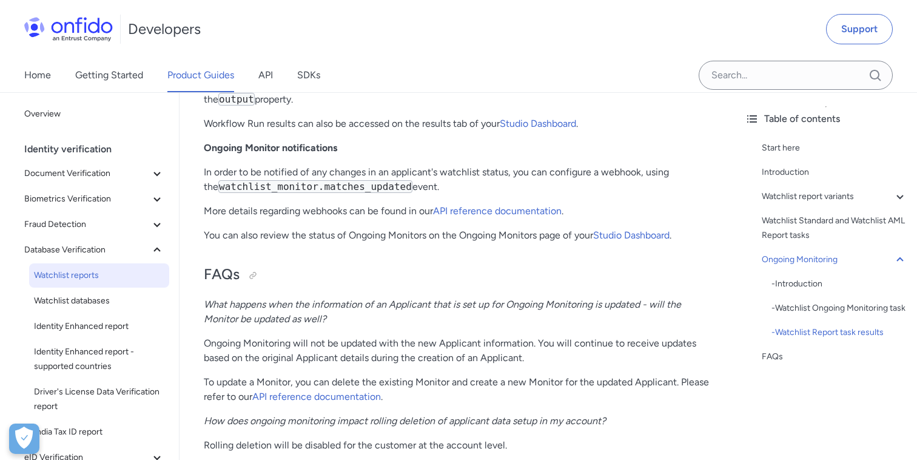
scroll to position [3003, 0]
click at [112, 299] on span "Watchlist databases" at bounding box center [99, 301] width 130 height 15
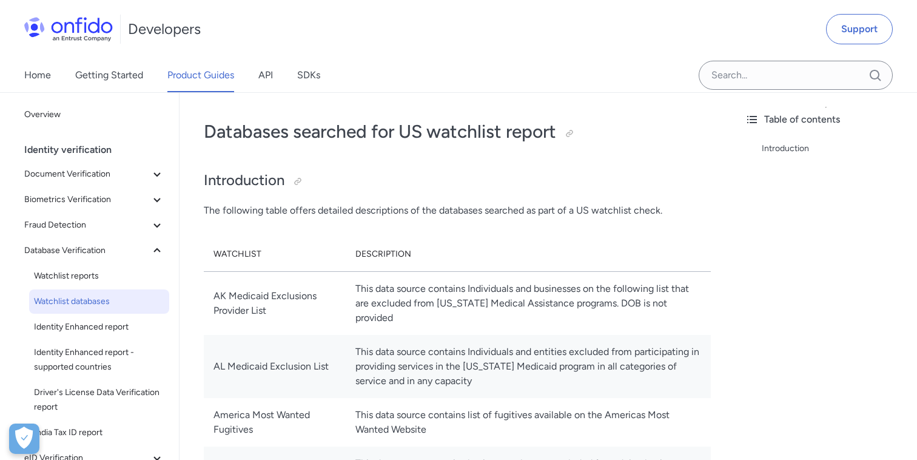
scroll to position [28, 0]
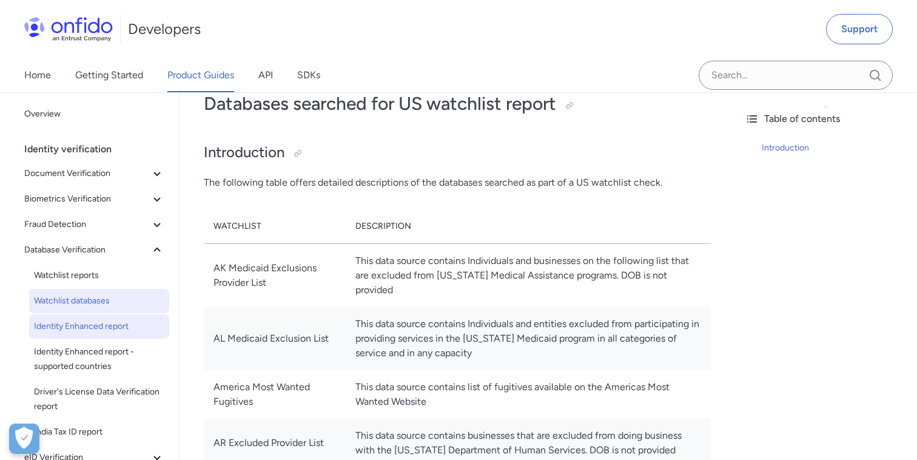
click at [123, 326] on span "Identity Enhanced report" at bounding box center [99, 326] width 130 height 15
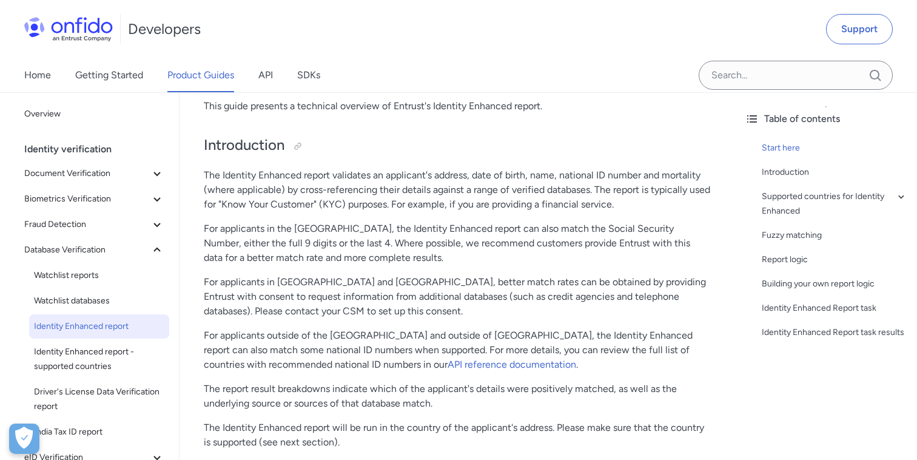
scroll to position [151, 0]
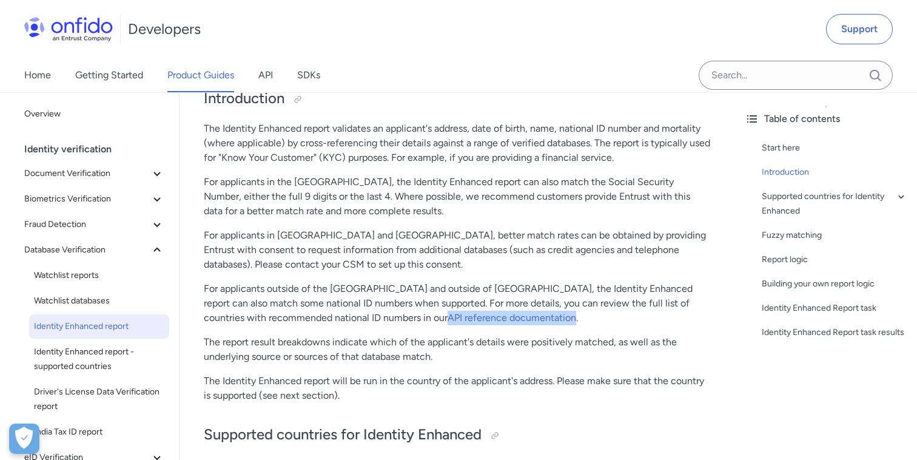
click at [360, 199] on p "For applicants in the United States, the Identity Enhanced report can also matc…" at bounding box center [457, 197] width 507 height 44
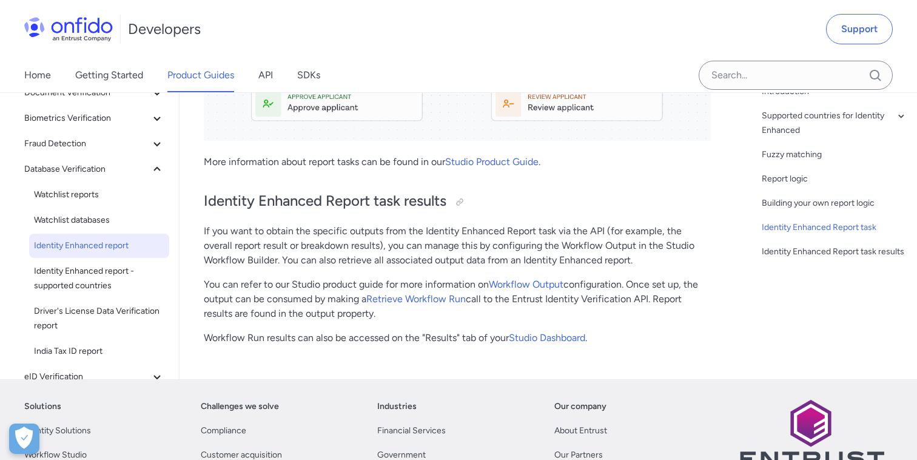
scroll to position [4105, 0]
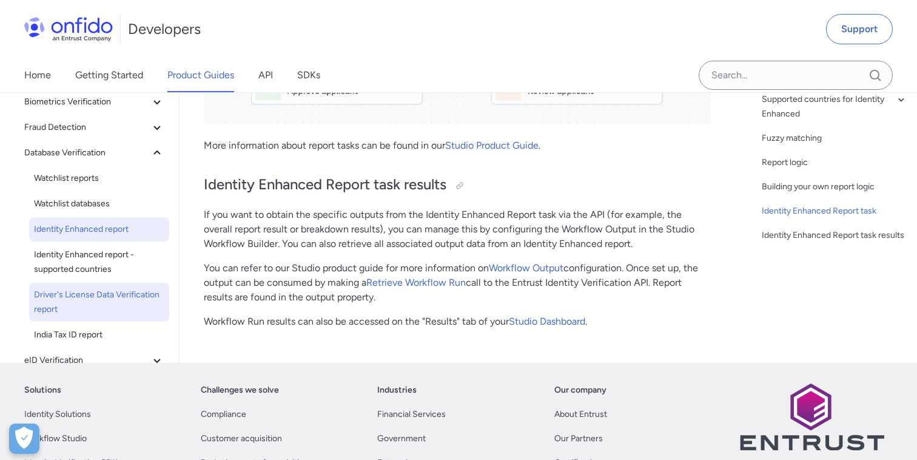
click at [79, 288] on span "Driver's License Data Verification report" at bounding box center [99, 302] width 130 height 29
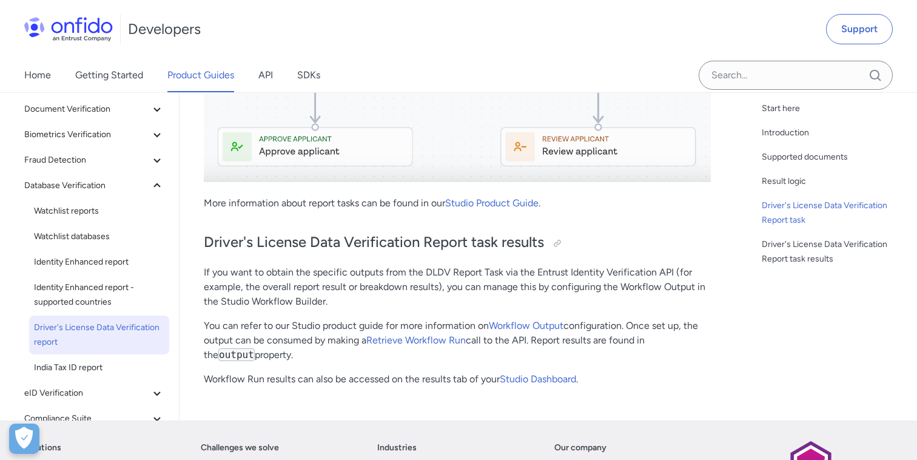
scroll to position [1221, 0]
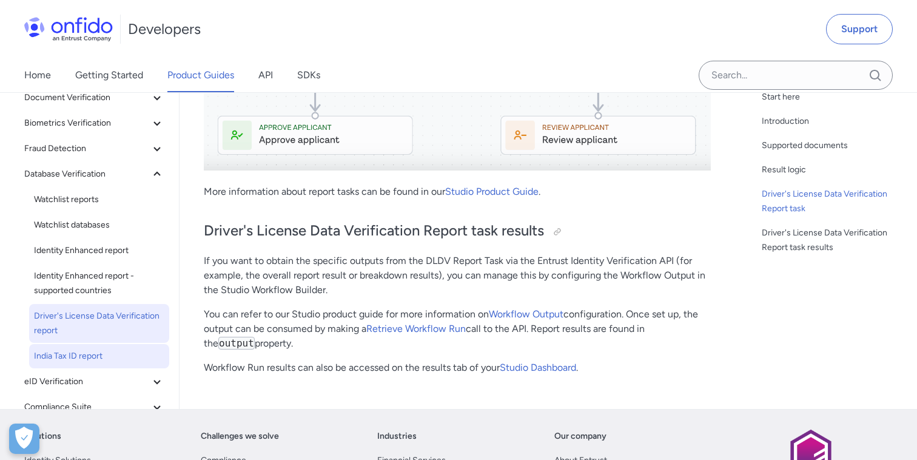
click at [100, 349] on span "India Tax ID report" at bounding box center [99, 356] width 130 height 15
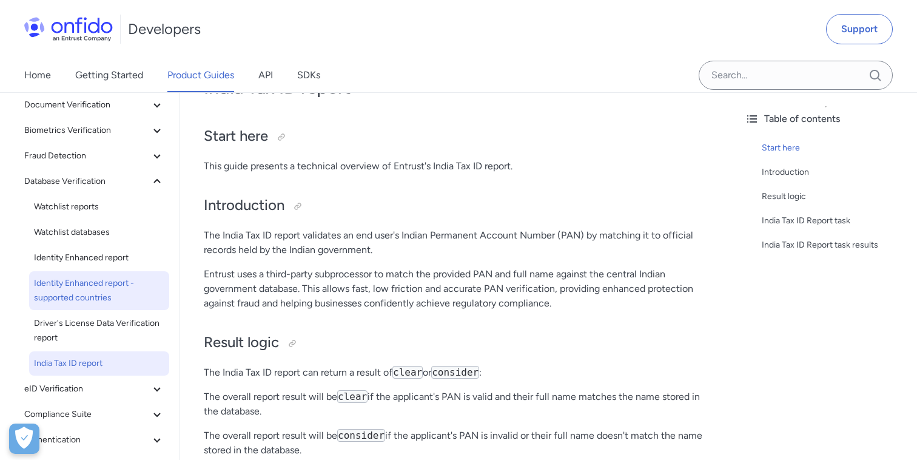
scroll to position [70, 0]
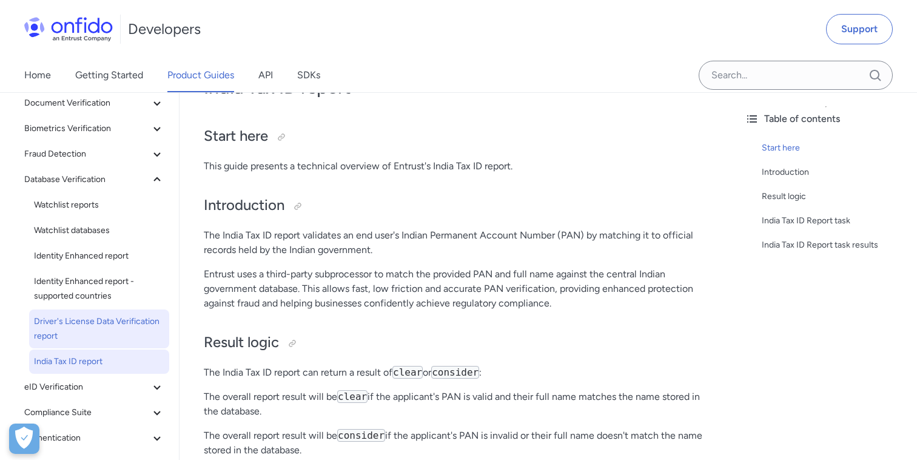
click at [60, 328] on span "Driver's License Data Verification report" at bounding box center [99, 328] width 130 height 29
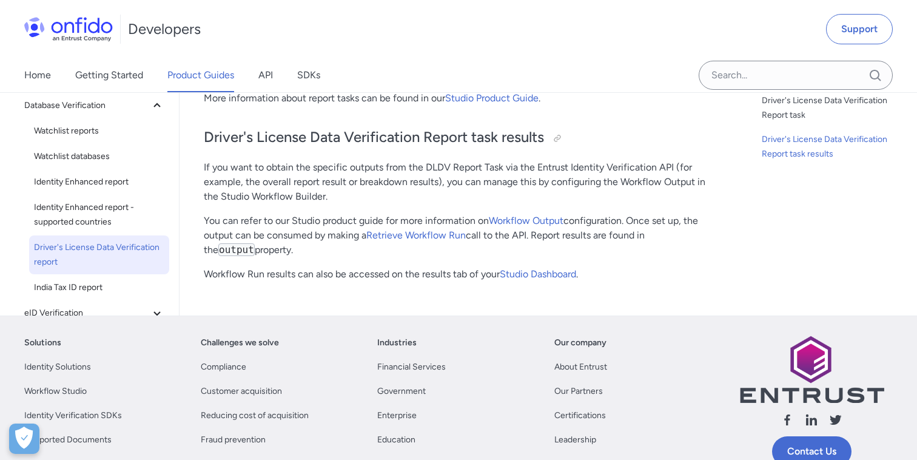
scroll to position [1315, 0]
click at [102, 280] on span "India Tax ID report" at bounding box center [99, 287] width 130 height 15
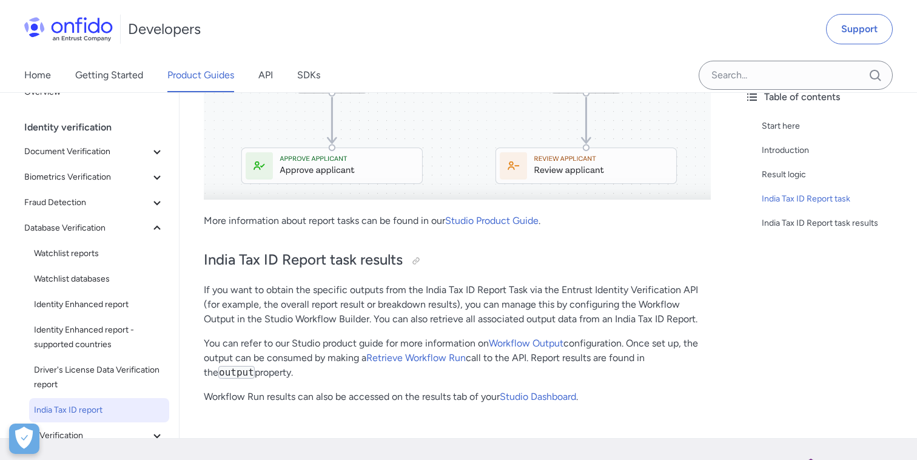
scroll to position [949, 0]
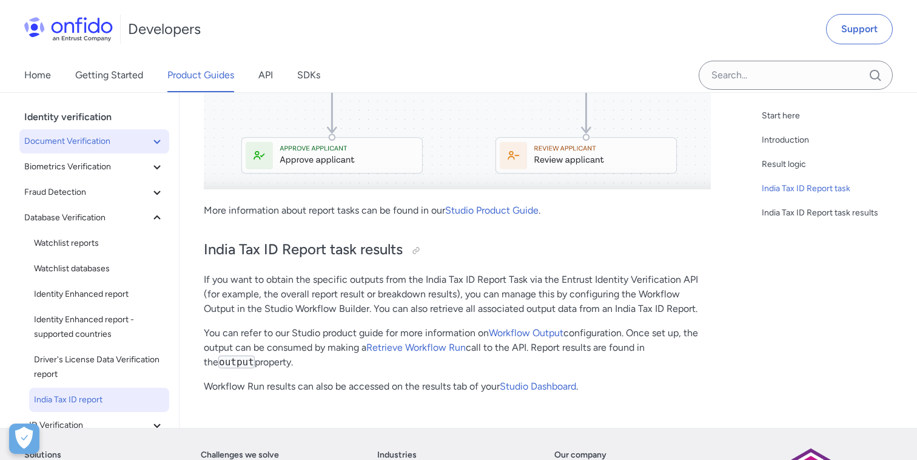
click at [101, 146] on span "Document Verification" at bounding box center [87, 141] width 126 height 15
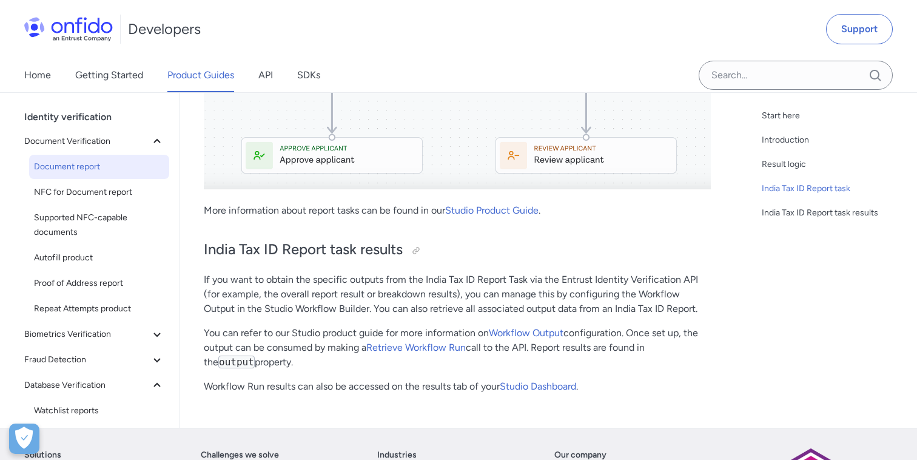
click at [99, 160] on link "Document report" at bounding box center [99, 167] width 140 height 24
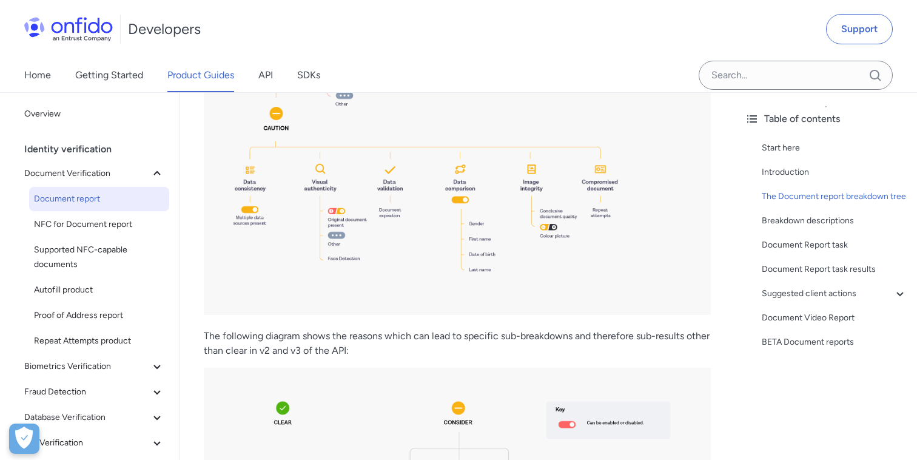
scroll to position [1496, 0]
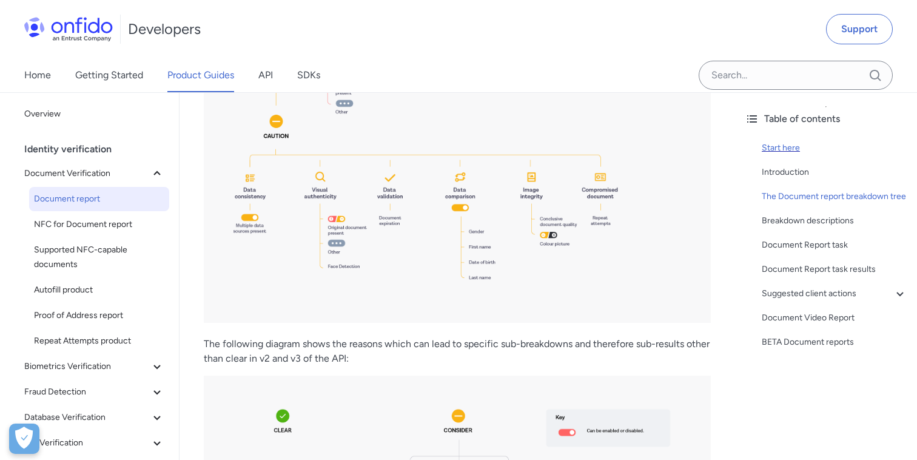
click at [774, 153] on div "Start here" at bounding box center [835, 148] width 146 height 15
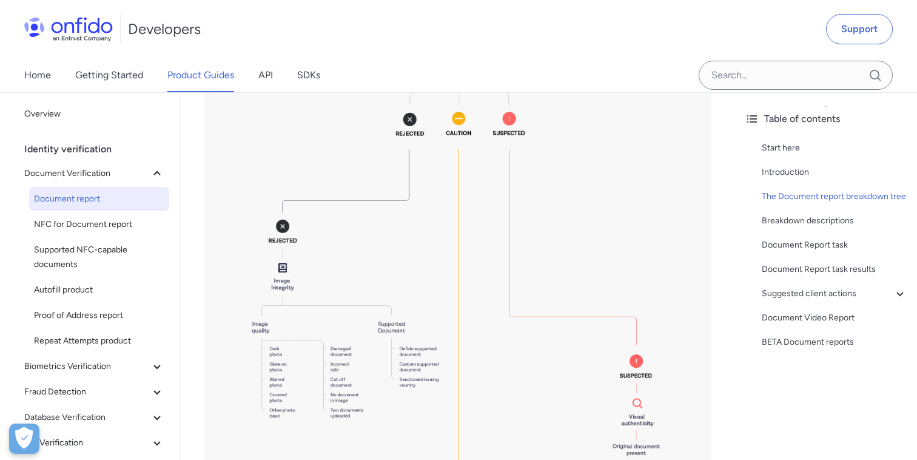
scroll to position [1866, 0]
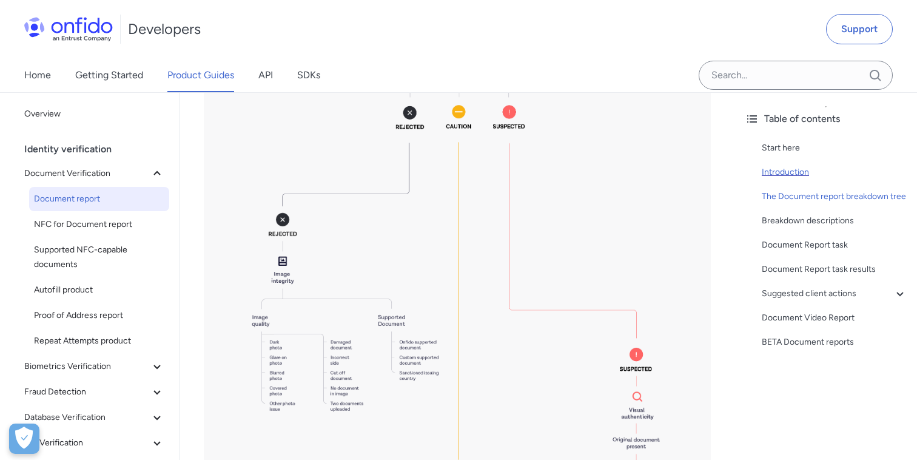
click at [790, 177] on div "Introduction" at bounding box center [835, 172] width 146 height 15
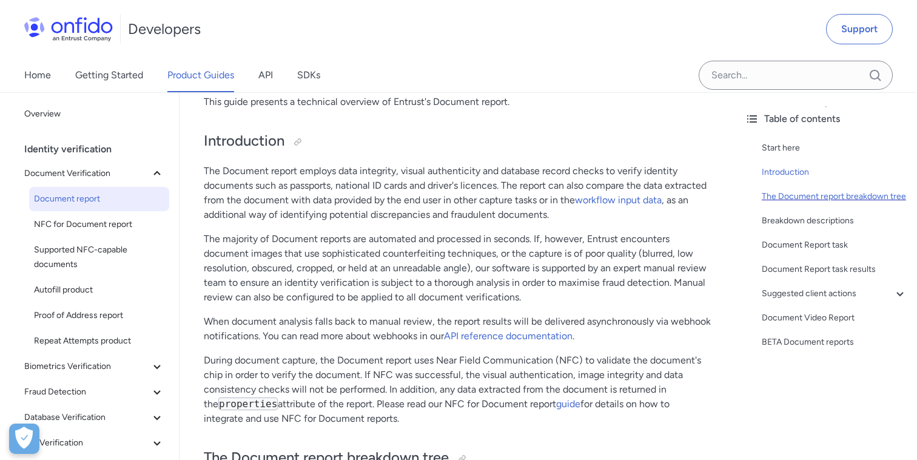
click at [794, 198] on div "The Document report breakdown tree" at bounding box center [835, 196] width 146 height 15
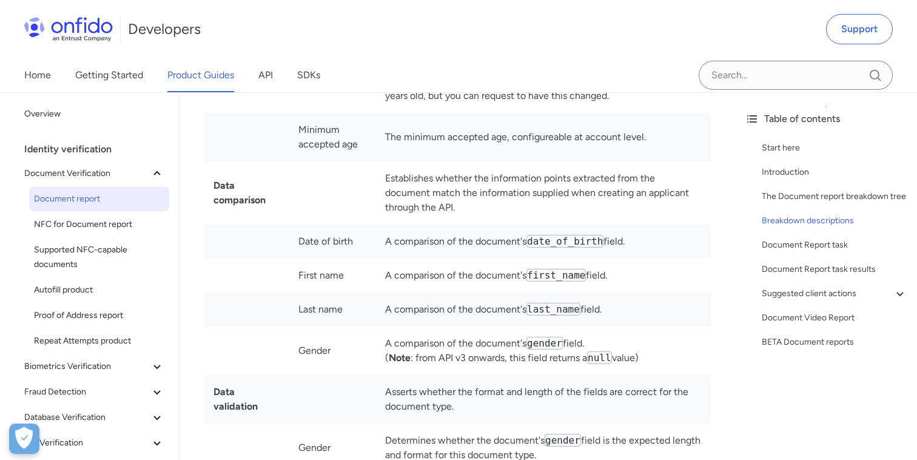
scroll to position [2809, 0]
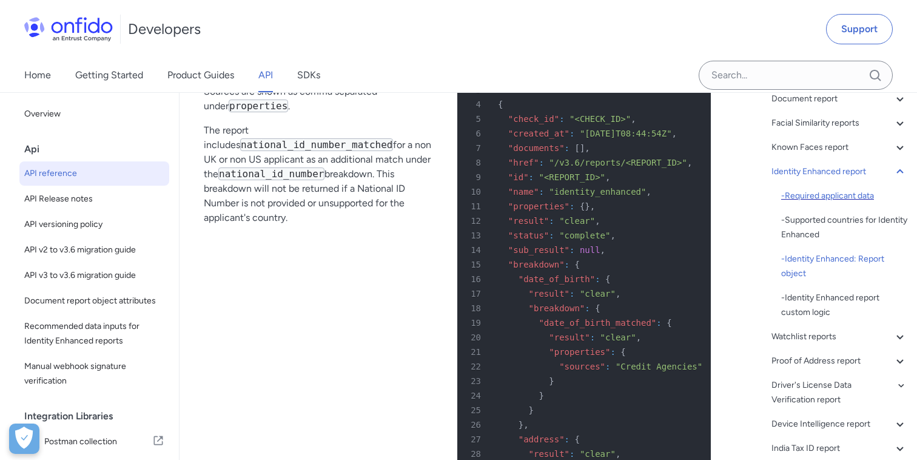
scroll to position [197, 0]
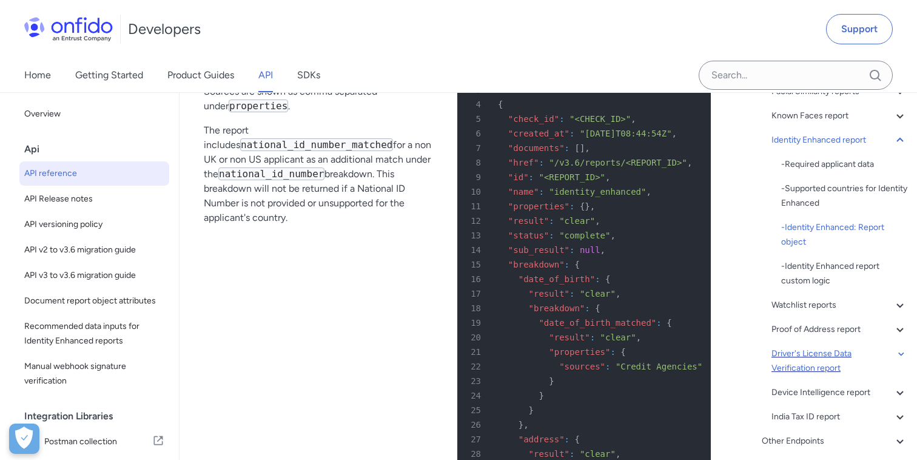
click at [825, 357] on div "Driver's License Data Verification report" at bounding box center [840, 360] width 136 height 29
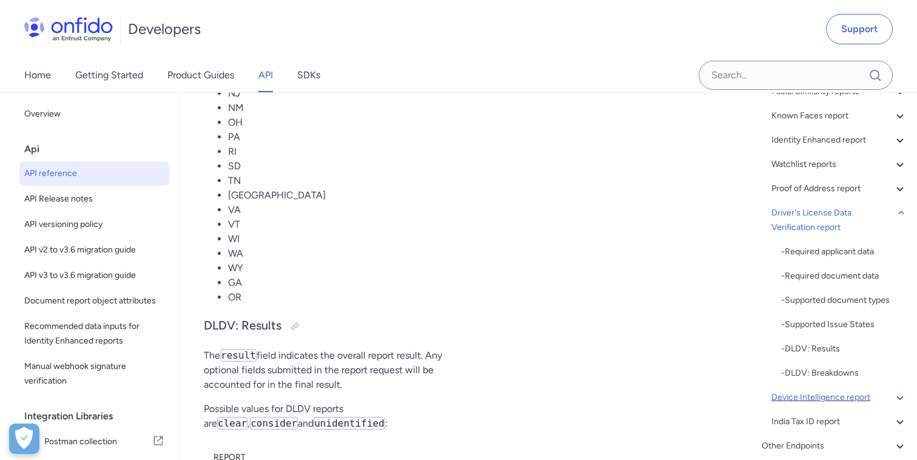
scroll to position [216, 0]
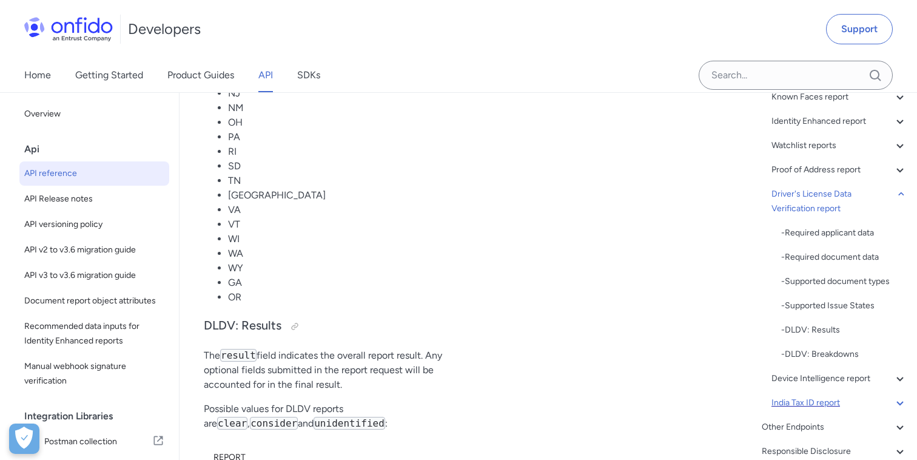
click at [829, 404] on div "India Tax ID report" at bounding box center [840, 403] width 136 height 15
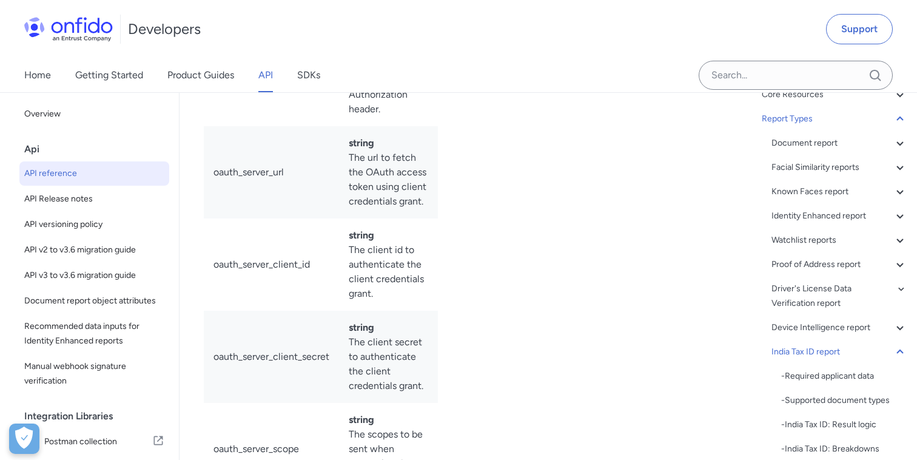
scroll to position [113, 0]
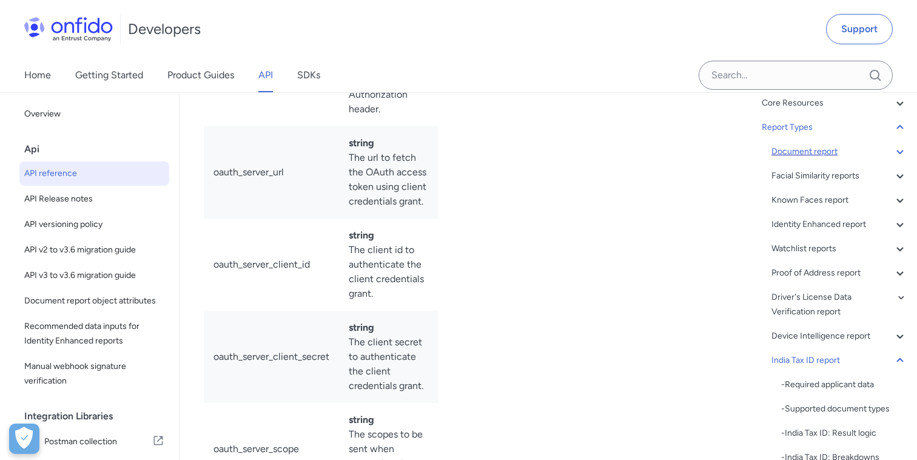
click at [821, 154] on div "Document report" at bounding box center [840, 151] width 136 height 15
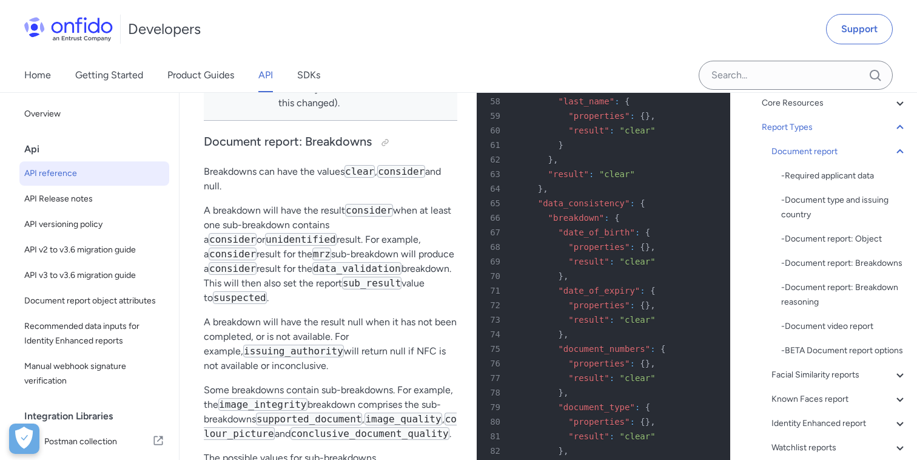
scroll to position [51418, 0]
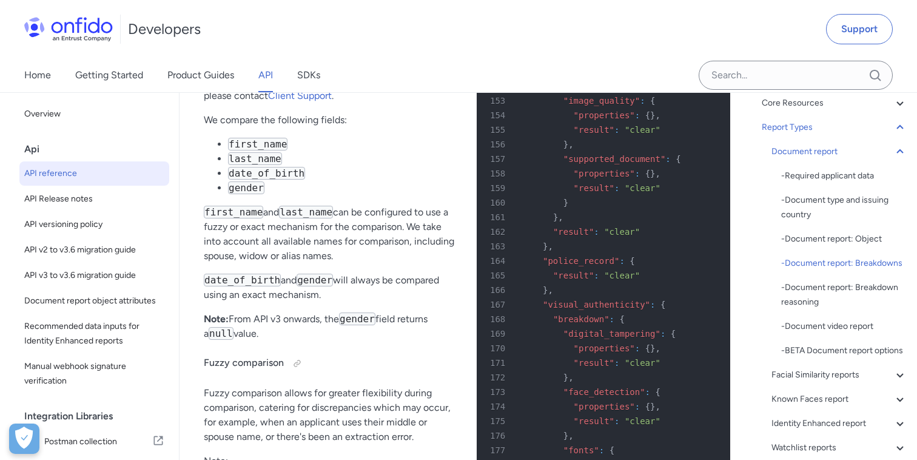
scroll to position [52799, 0]
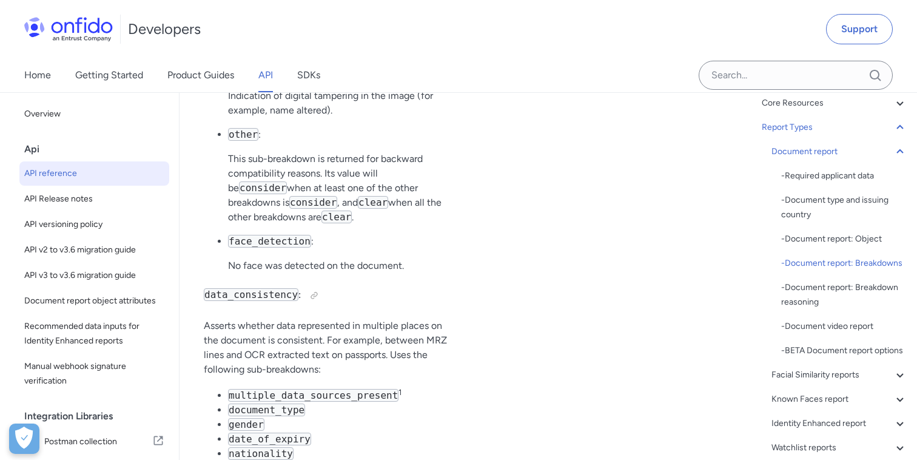
scroll to position [54831, 0]
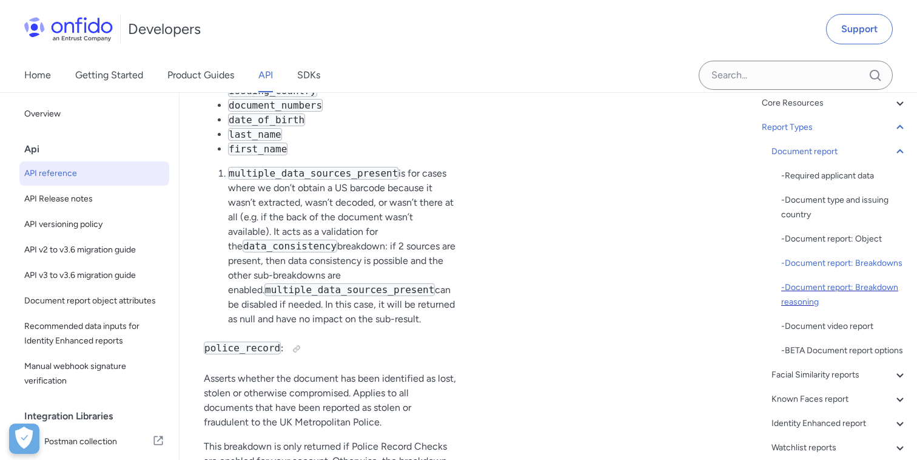
click at [832, 291] on div "- Document report: Breakdown reasoning" at bounding box center [845, 294] width 126 height 29
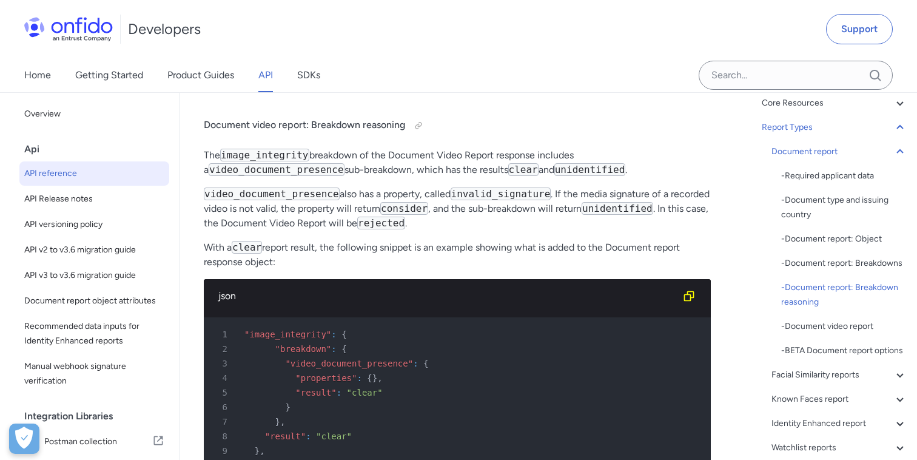
scroll to position [58649, 0]
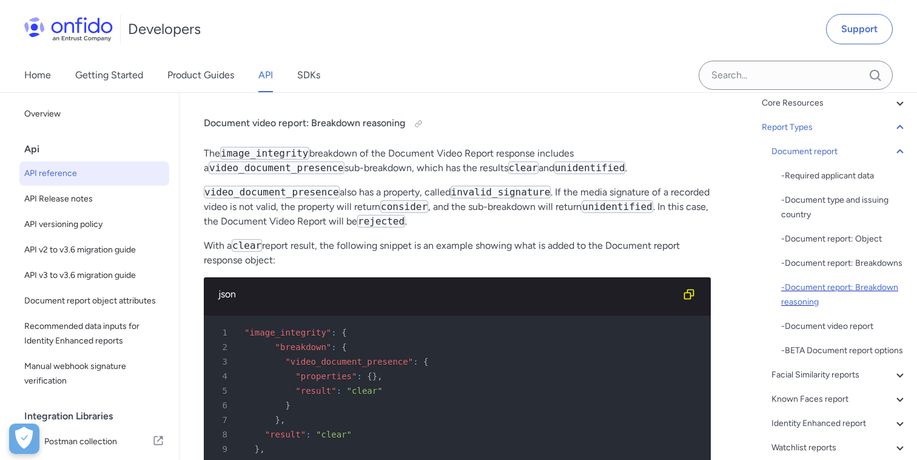
click at [852, 283] on div "- Document report: Breakdown reasoning" at bounding box center [845, 294] width 126 height 29
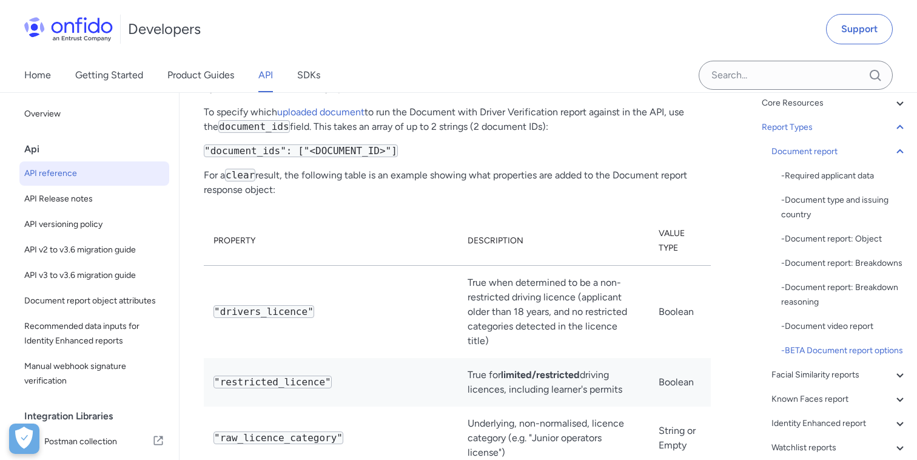
scroll to position [61299, 0]
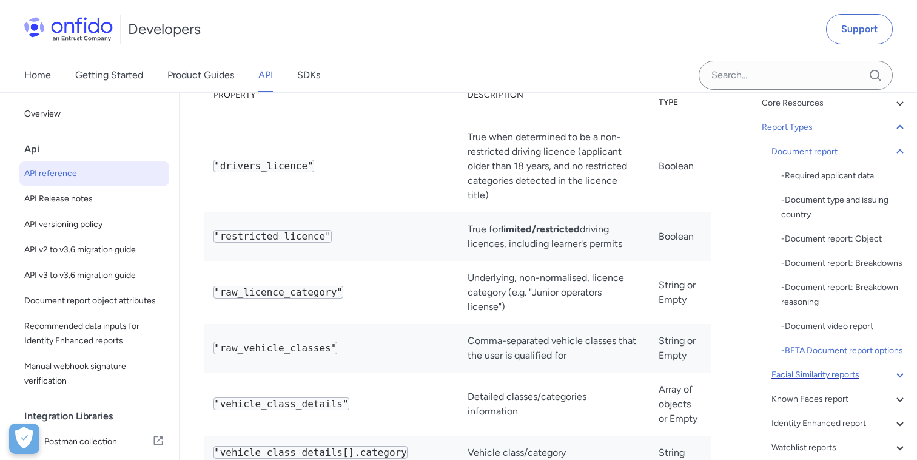
click at [814, 370] on div "Facial Similarity reports" at bounding box center [840, 375] width 136 height 15
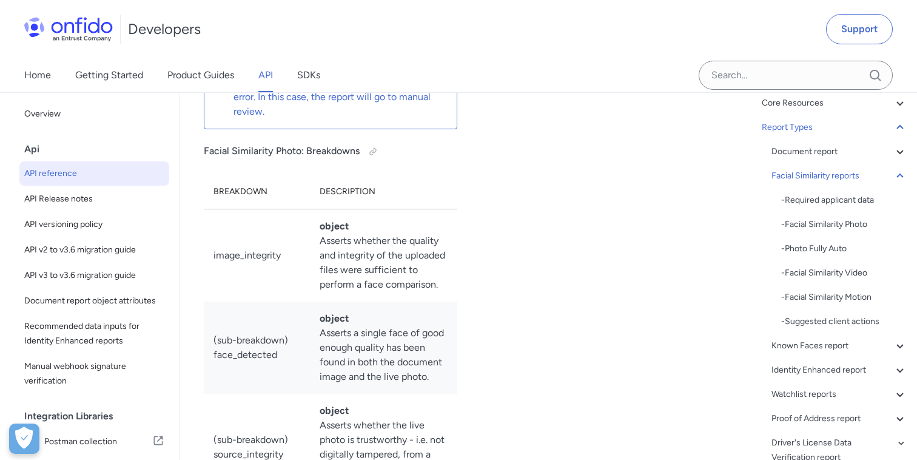
scroll to position [64288, 0]
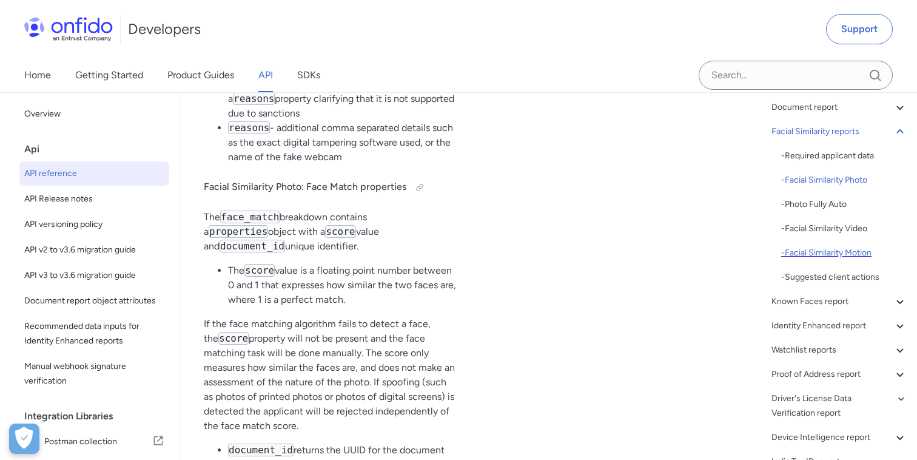
scroll to position [164, 0]
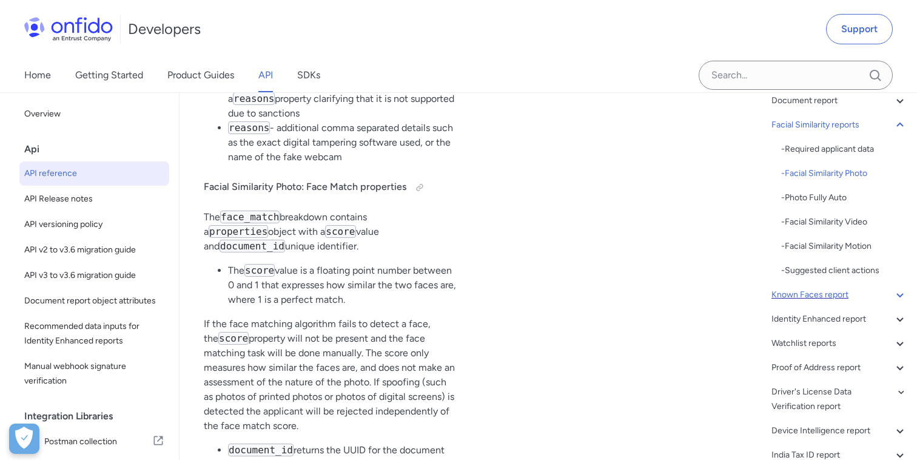
click at [832, 299] on div "Known Faces report" at bounding box center [840, 295] width 136 height 15
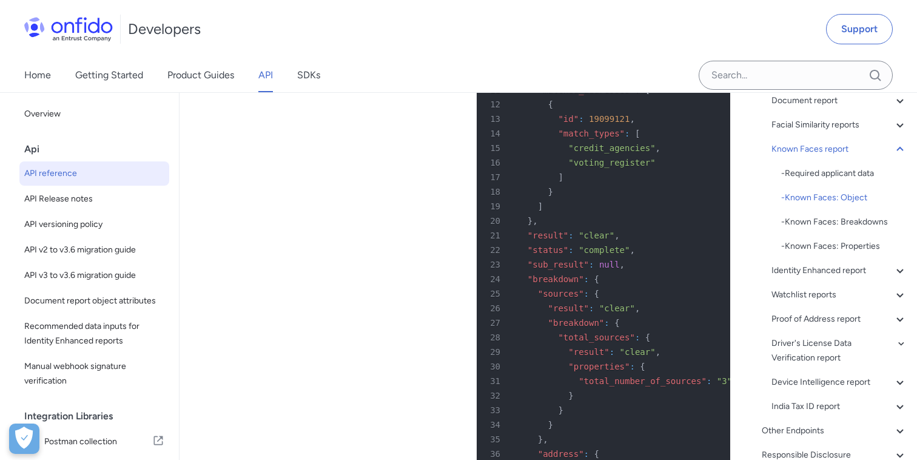
scroll to position [79065, 0]
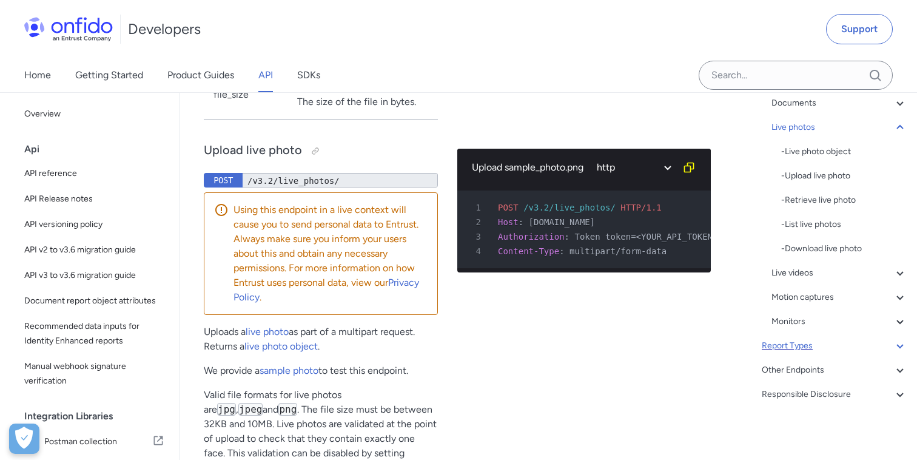
click at [795, 343] on div "Report Types" at bounding box center [835, 346] width 146 height 15
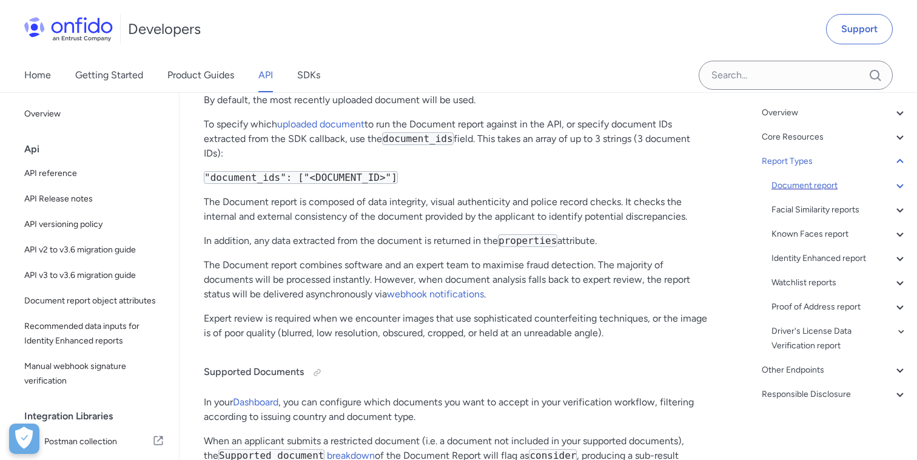
click at [797, 187] on div "Document report" at bounding box center [840, 185] width 136 height 15
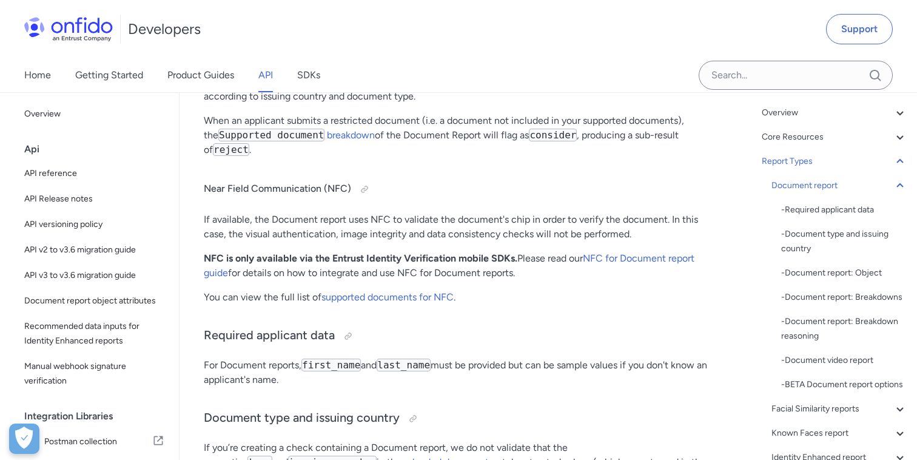
scroll to position [29399, 0]
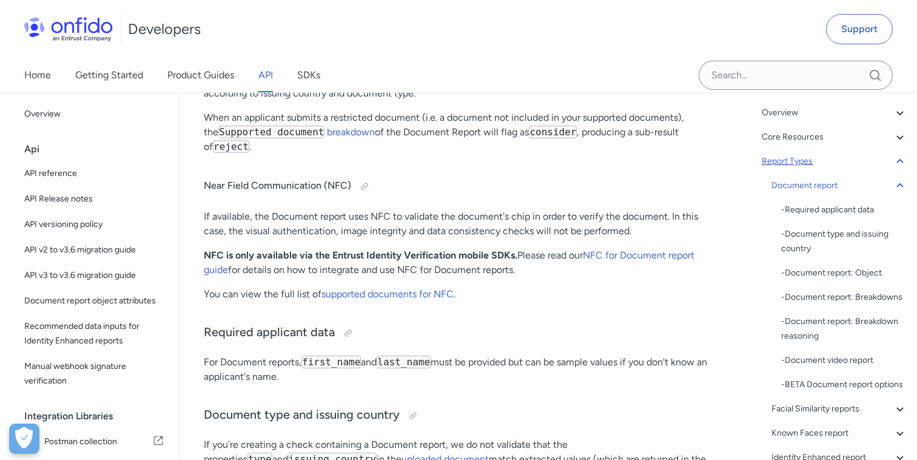
click at [897, 164] on icon at bounding box center [900, 161] width 15 height 15
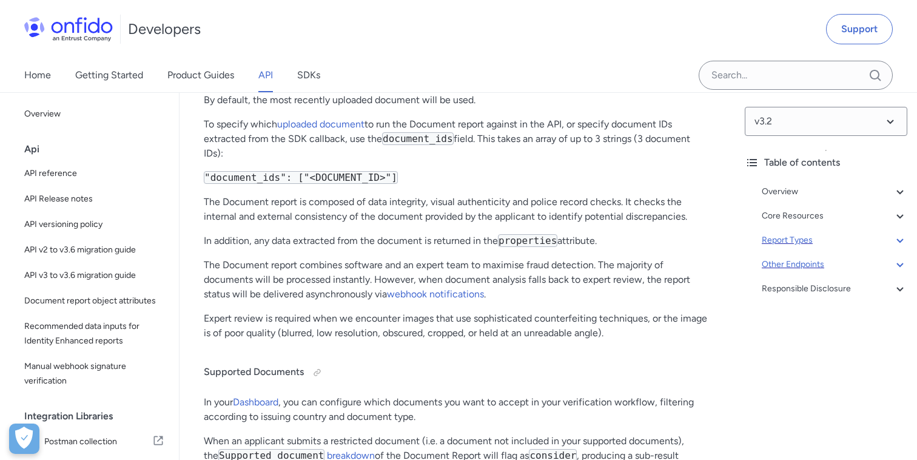
click at [813, 269] on div "Other Endpoints" at bounding box center [835, 264] width 146 height 15
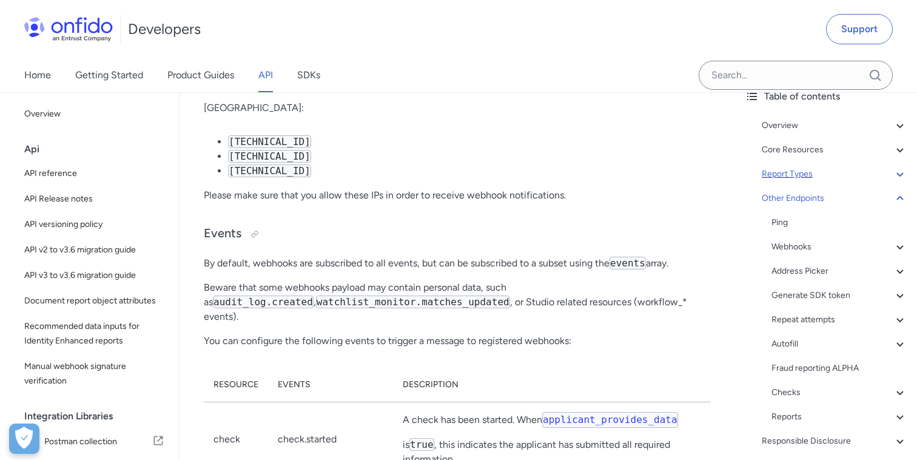
scroll to position [67, 0]
click at [797, 396] on div "Checks" at bounding box center [840, 391] width 136 height 15
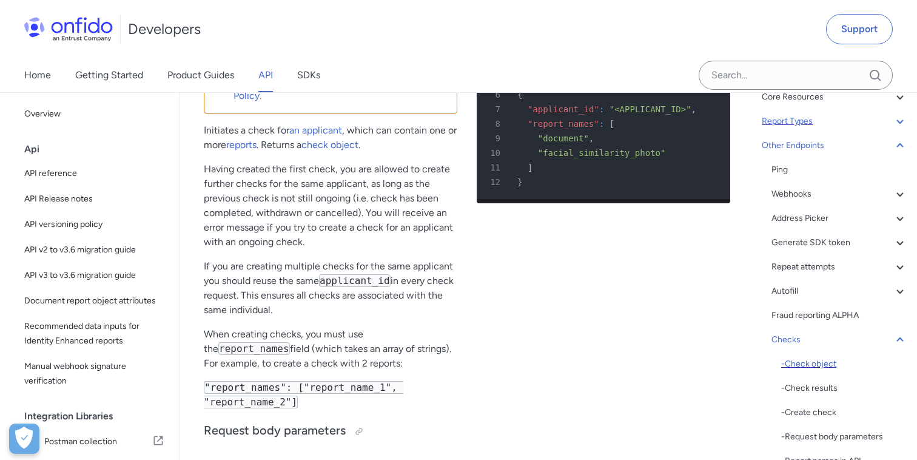
scroll to position [163, 0]
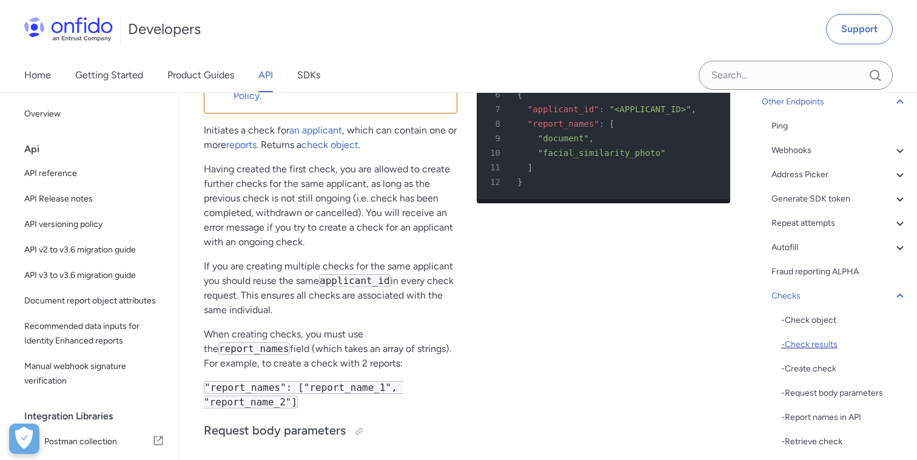
click at [814, 349] on div "- Check results" at bounding box center [845, 344] width 126 height 15
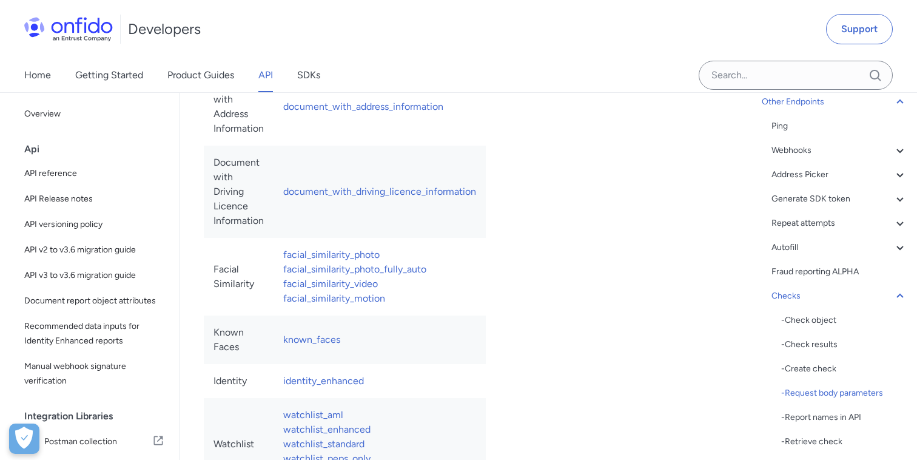
scroll to position [92265, 0]
